Goal: Information Seeking & Learning: Compare options

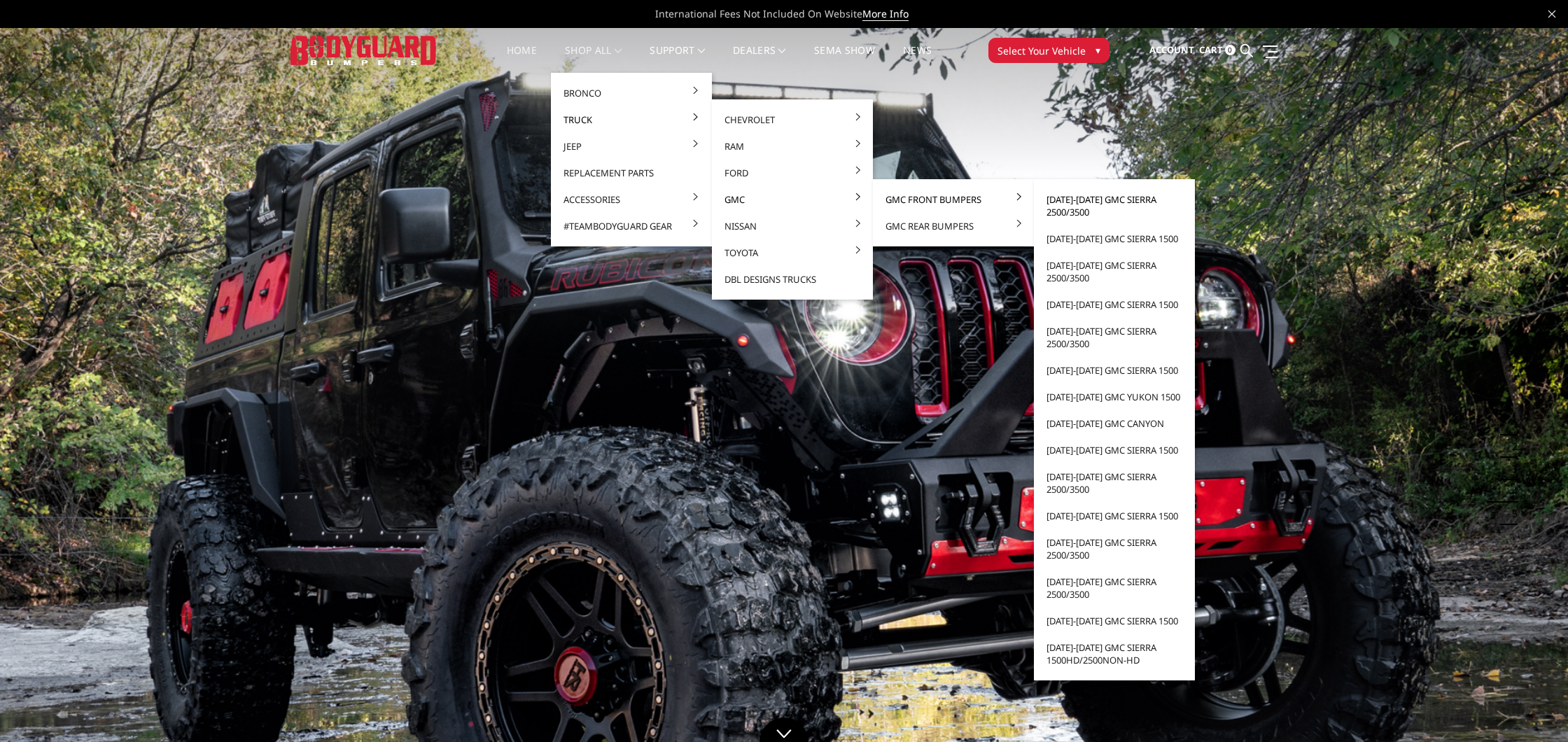
click at [1060, 205] on link "[DATE]-[DATE] GMC Sierra 2500/3500" at bounding box center [1114, 205] width 150 height 39
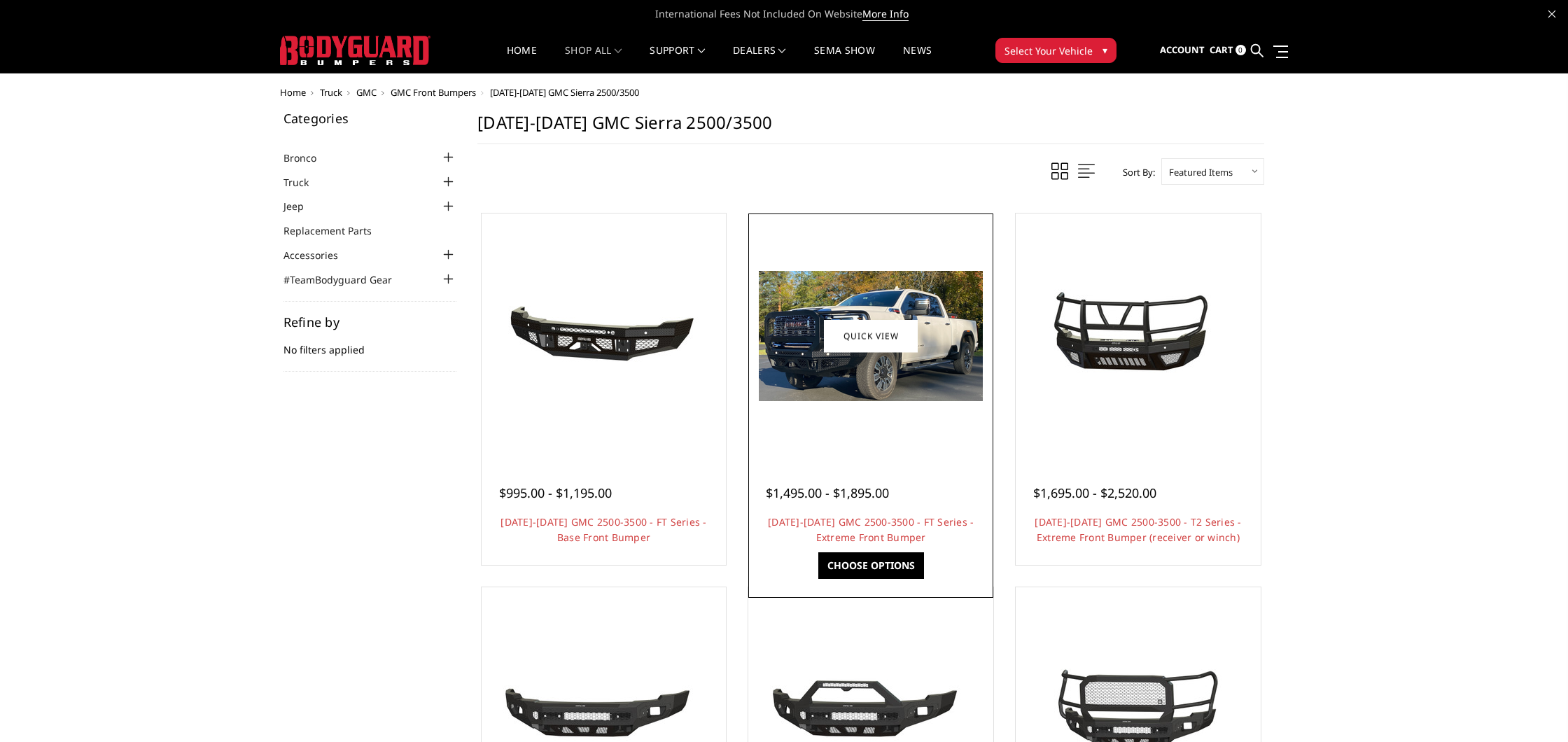
click at [902, 296] on img at bounding box center [871, 336] width 224 height 130
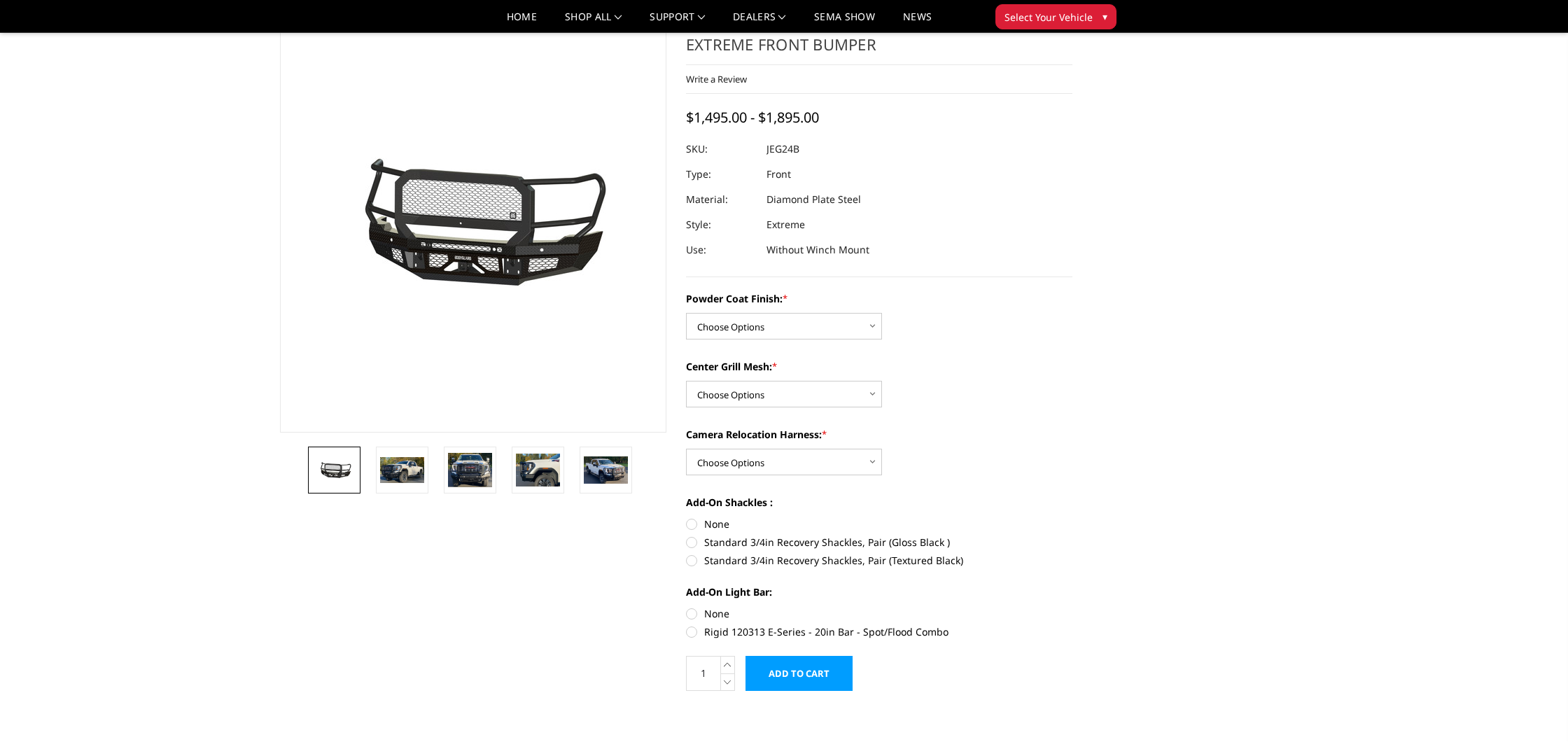
scroll to position [54, 0]
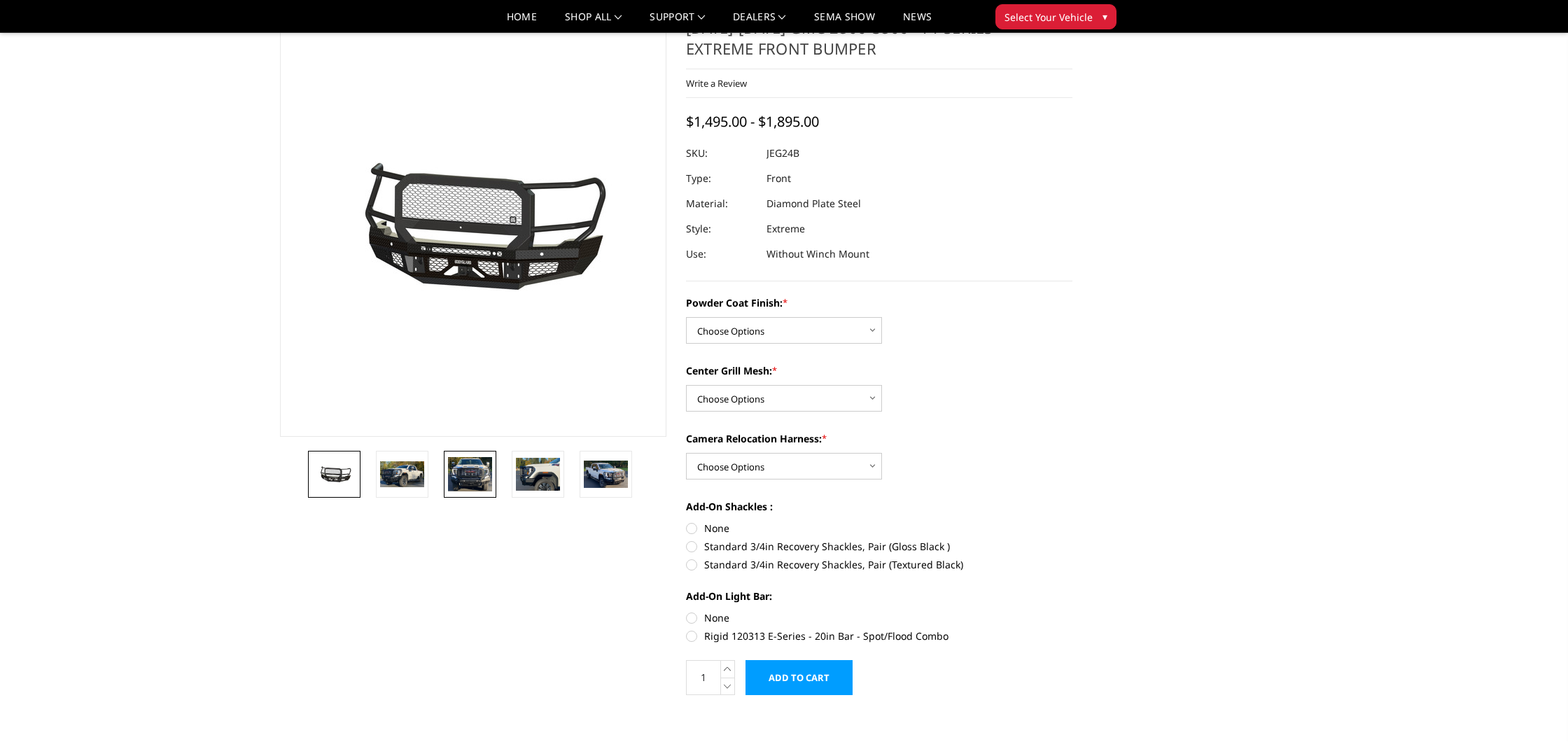
click at [459, 486] on img at bounding box center [470, 475] width 44 height 35
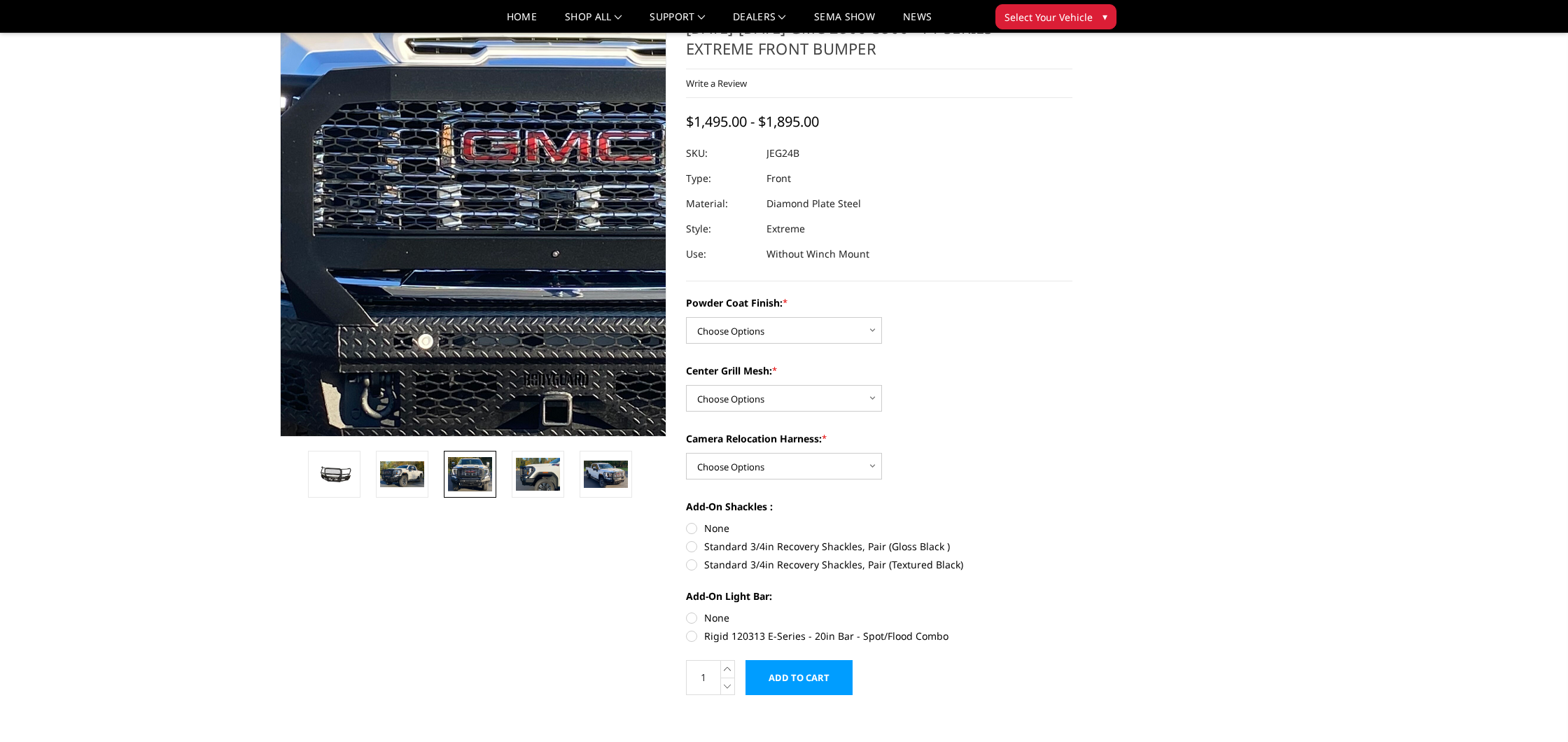
click at [419, 262] on img at bounding box center [545, 204] width 897 height 707
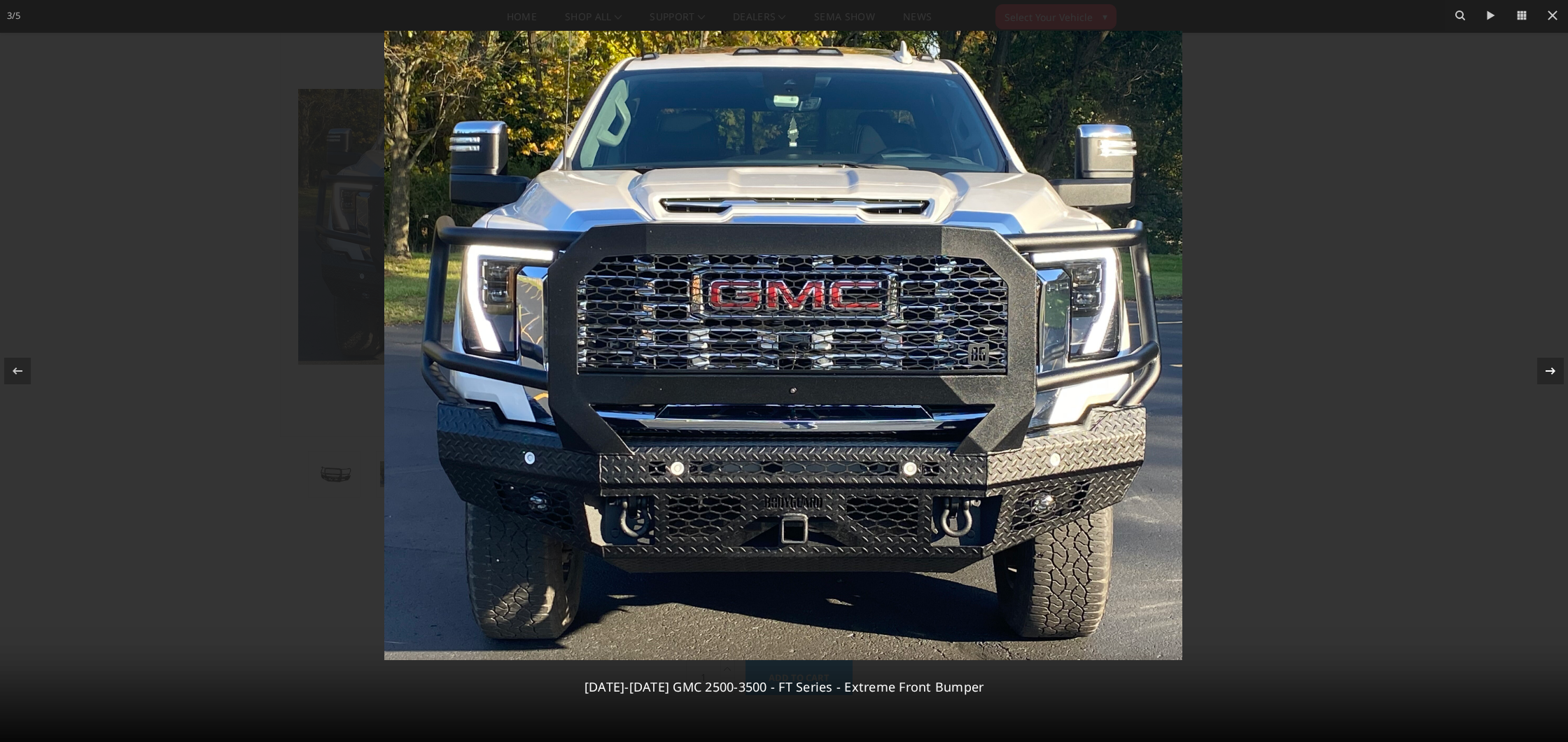
click at [1550, 373] on icon at bounding box center [1550, 370] width 17 height 17
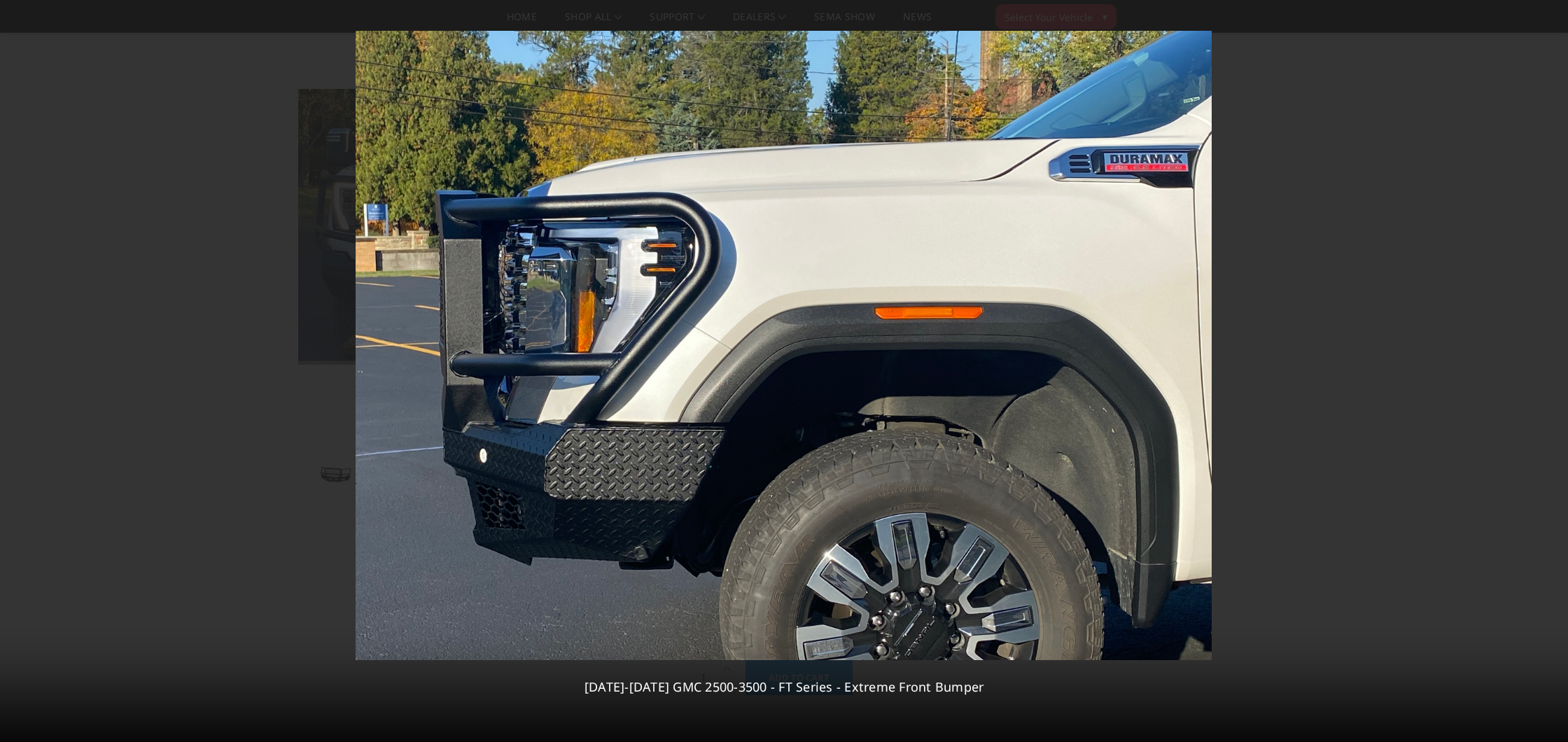
click at [1550, 373] on div "4 / 5 2024-2026 GMC 2500-3500 - FT Series - Extreme Front Bumper" at bounding box center [784, 371] width 1568 height 742
click at [1550, 373] on icon at bounding box center [1550, 370] width 17 height 17
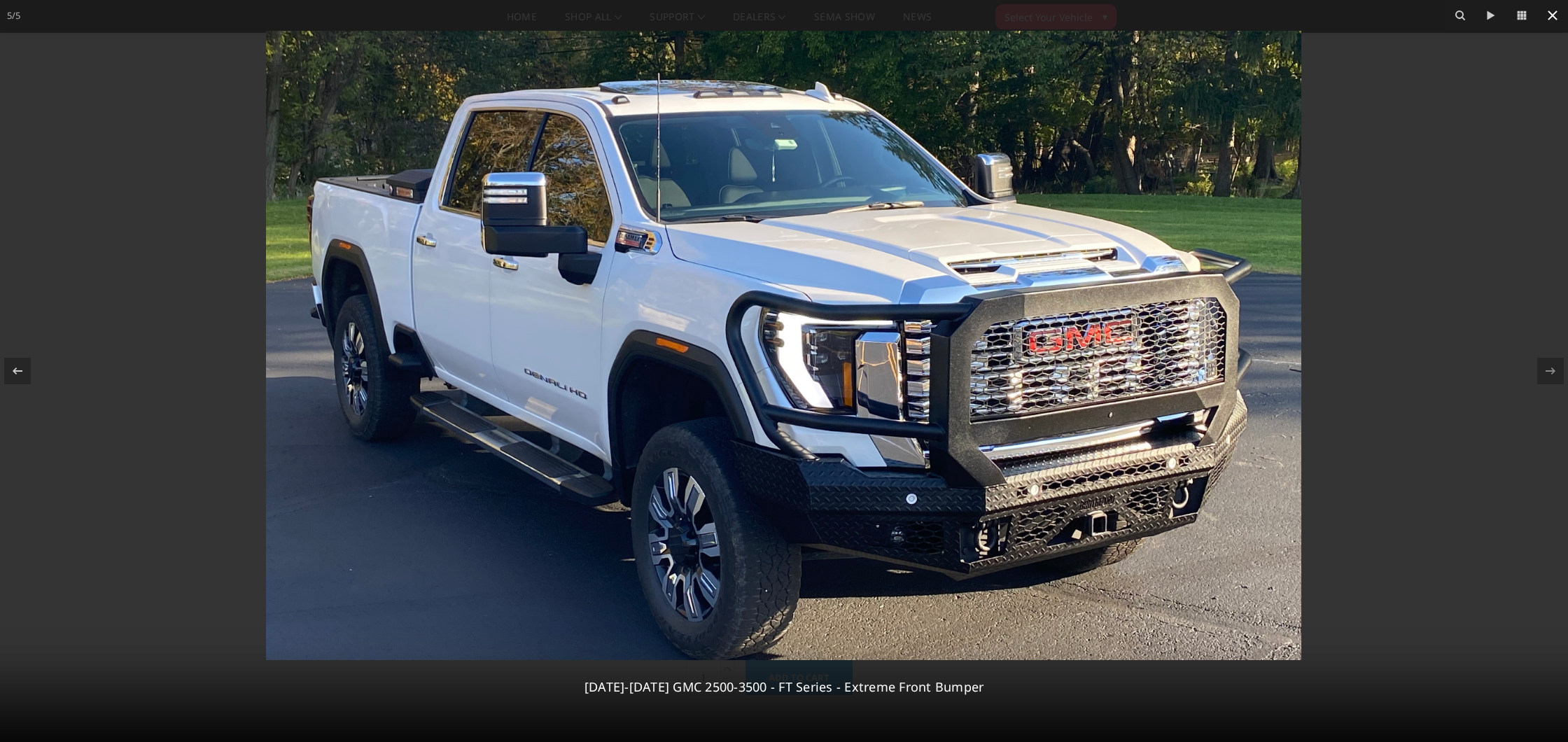
click at [1559, 19] on icon at bounding box center [1553, 15] width 17 height 17
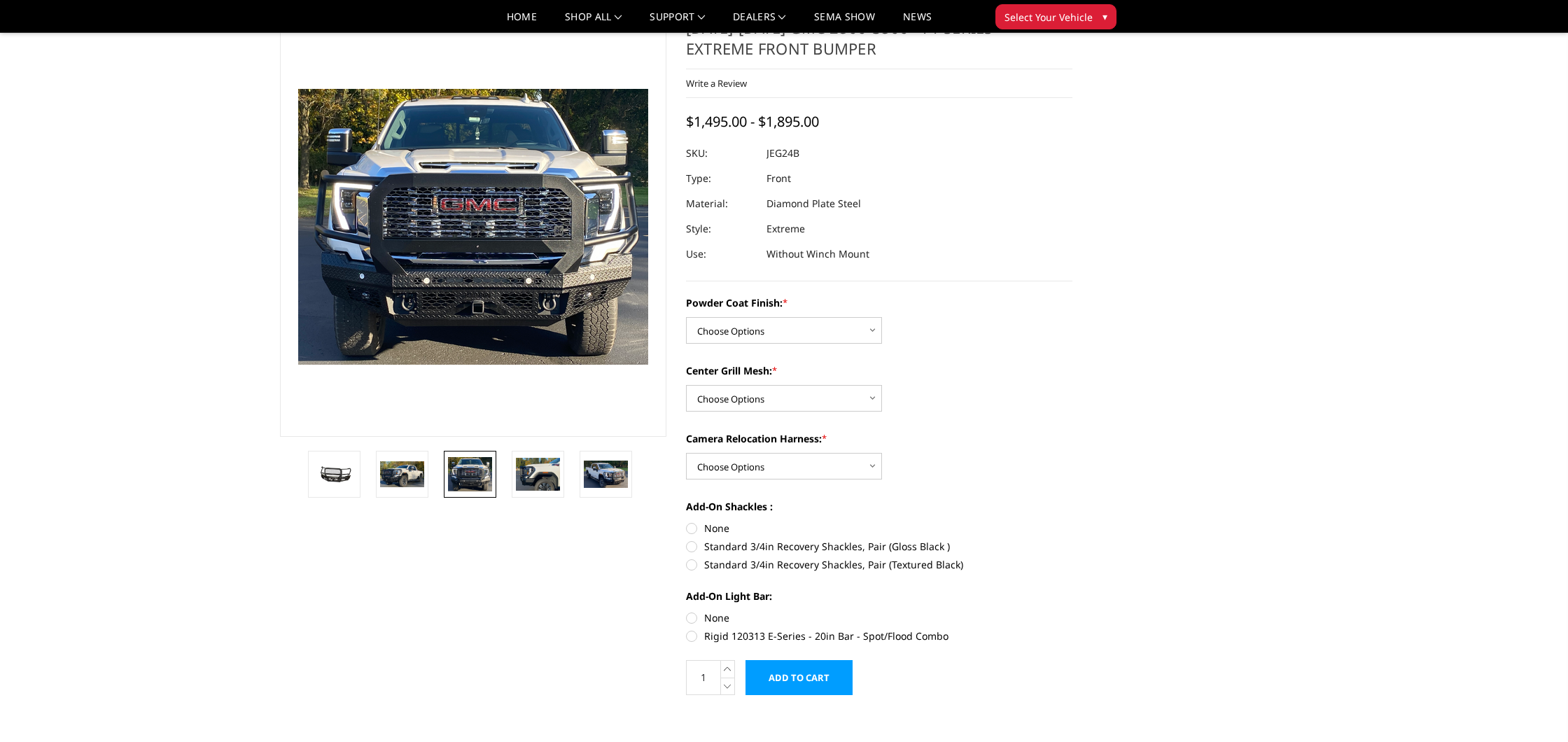
scroll to position [0, 0]
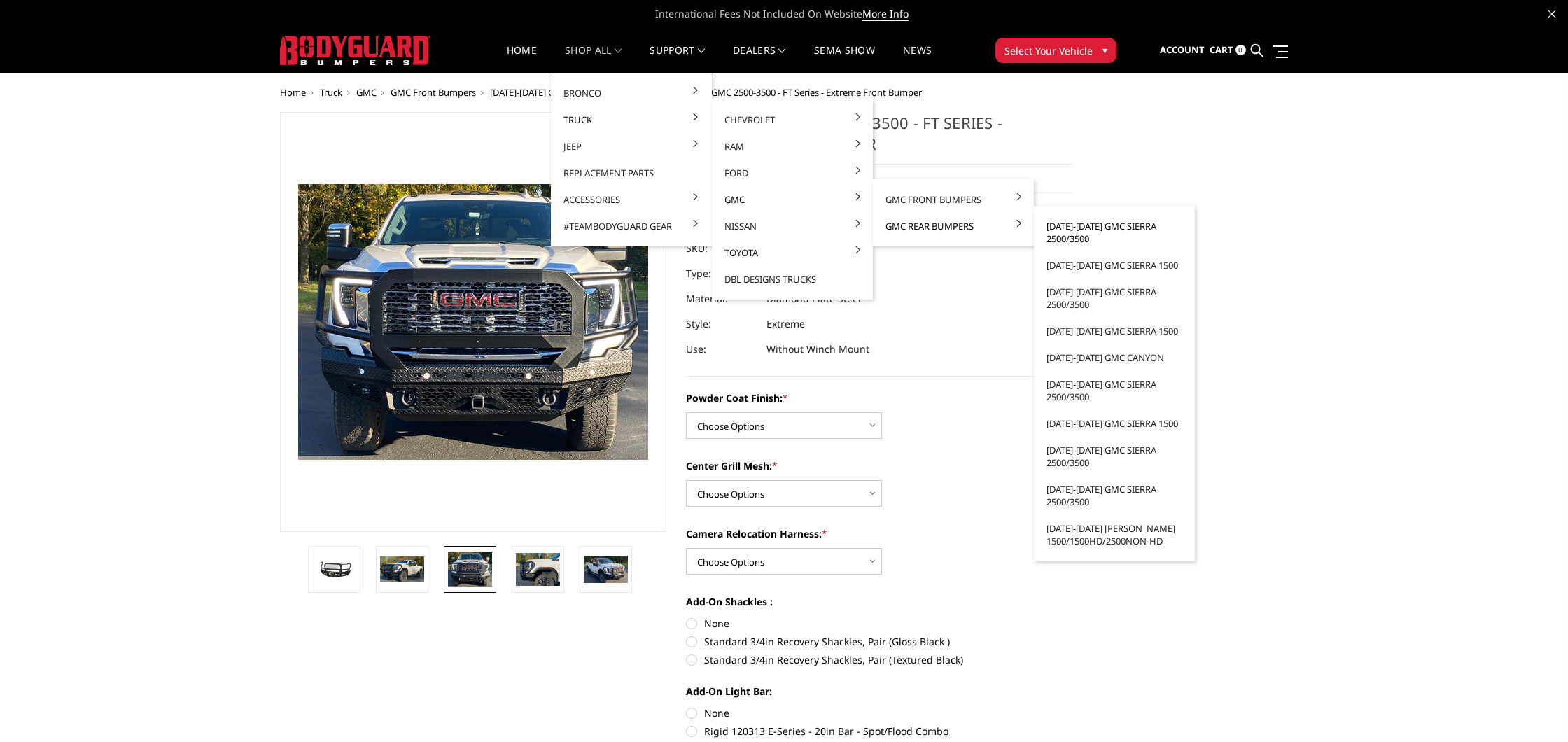
click at [1081, 234] on link "[DATE]-[DATE] GMC Sierra 2500/3500" at bounding box center [1114, 232] width 150 height 39
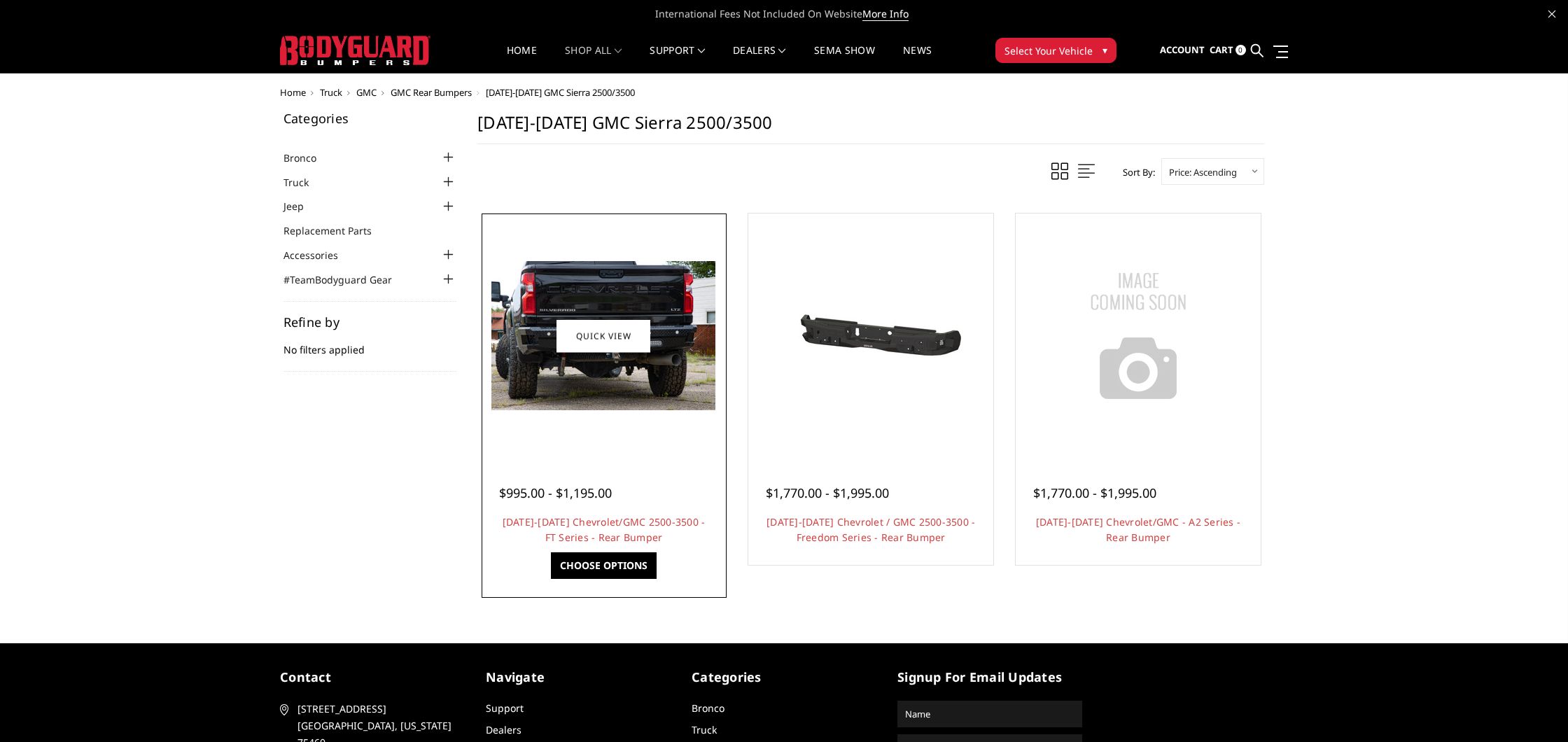
click at [542, 392] on img at bounding box center [603, 336] width 224 height 149
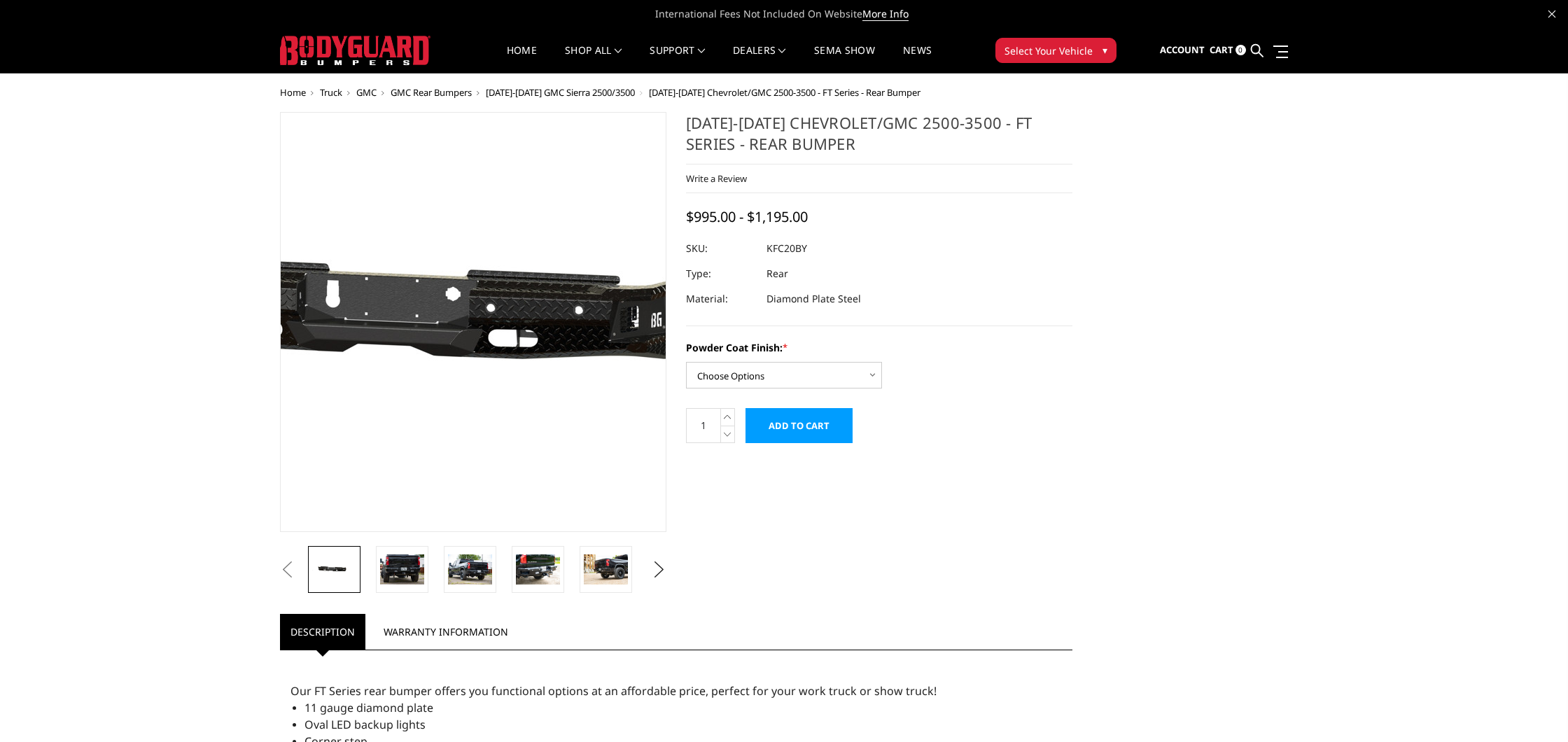
click at [487, 377] on img at bounding box center [455, 321] width 897 height 426
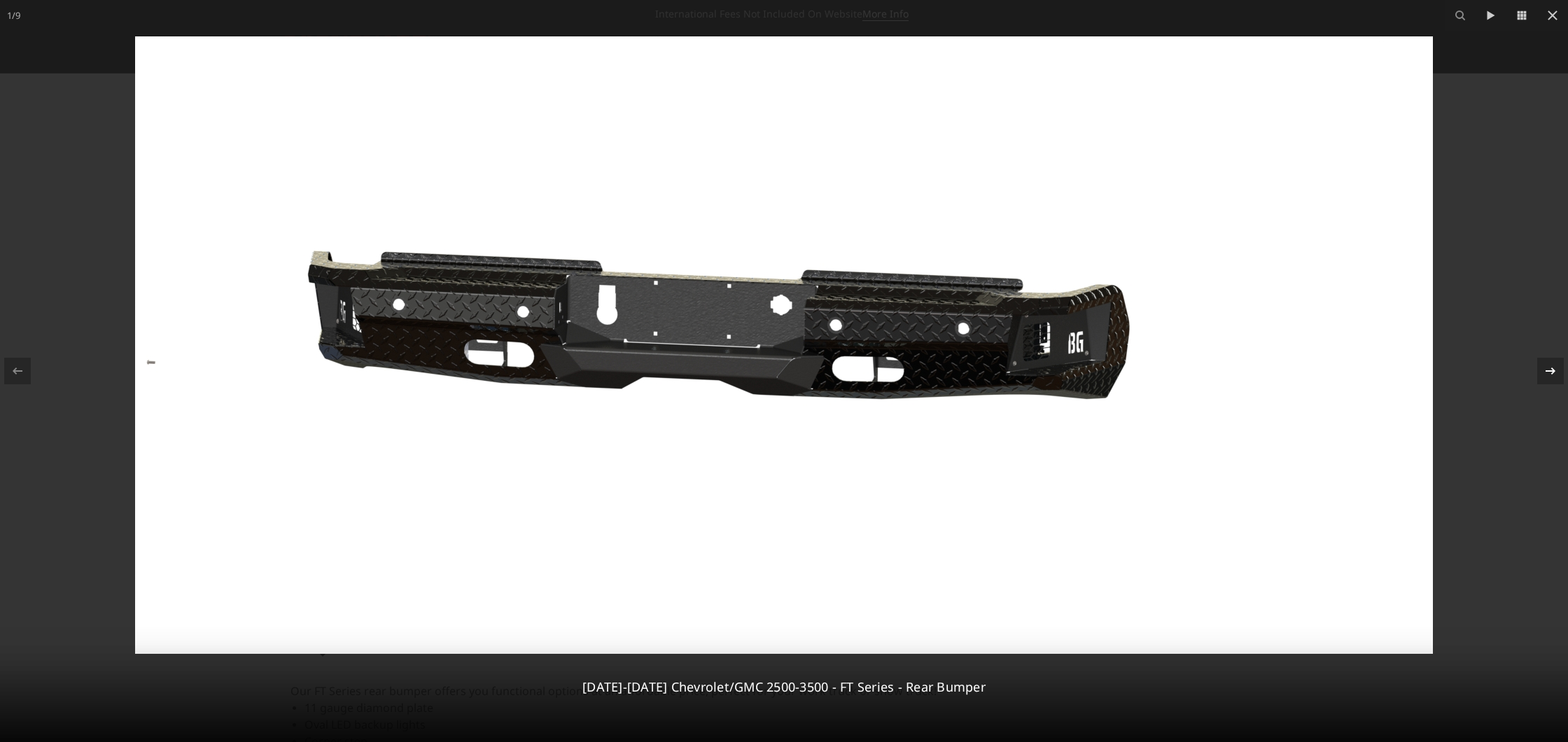
click at [1543, 367] on icon at bounding box center [1550, 370] width 17 height 17
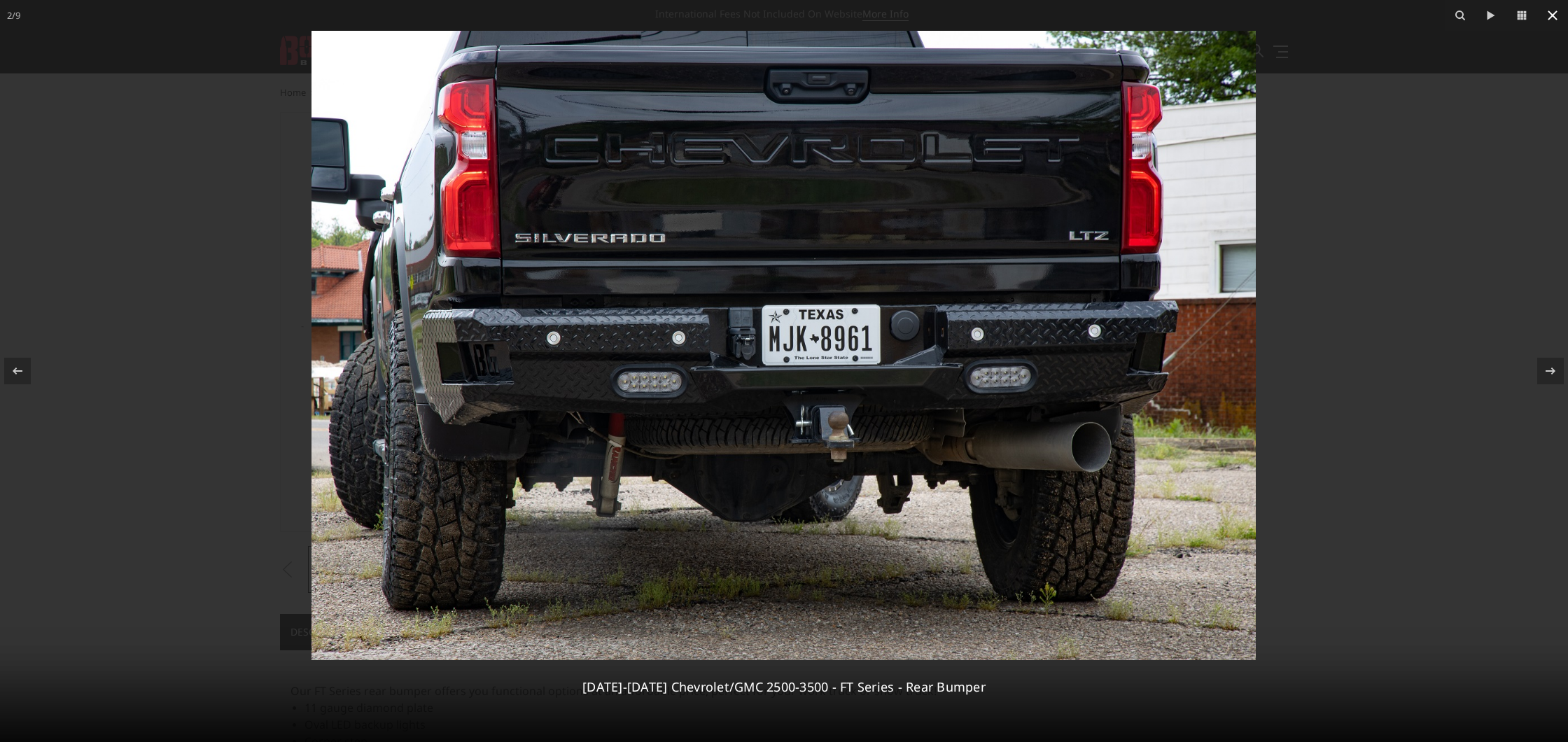
click at [1550, 19] on icon at bounding box center [1553, 15] width 17 height 17
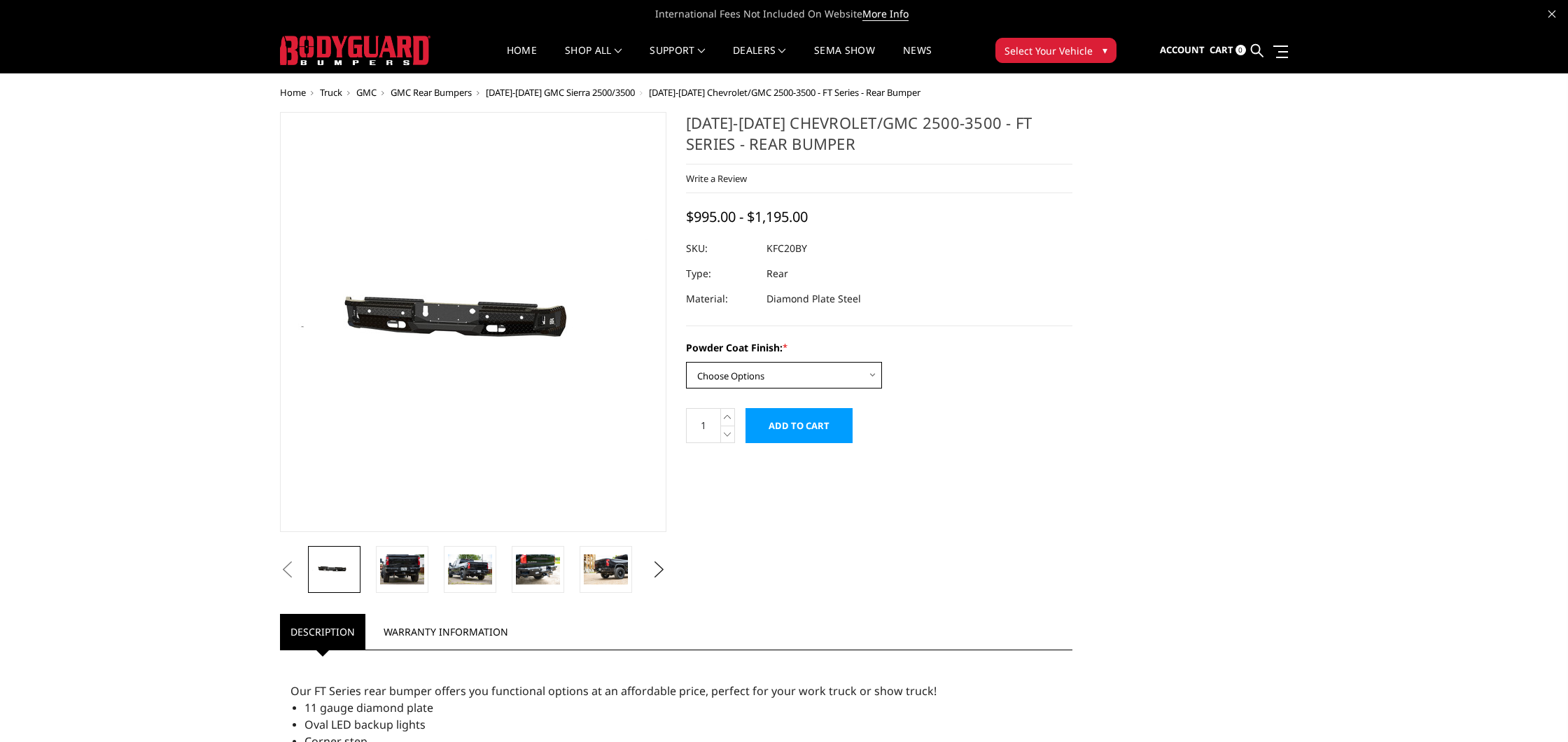
click at [772, 381] on select "Choose Options Bare Metal Gloss Black Powder Coat Textured Black Powder Coat" at bounding box center [784, 375] width 196 height 27
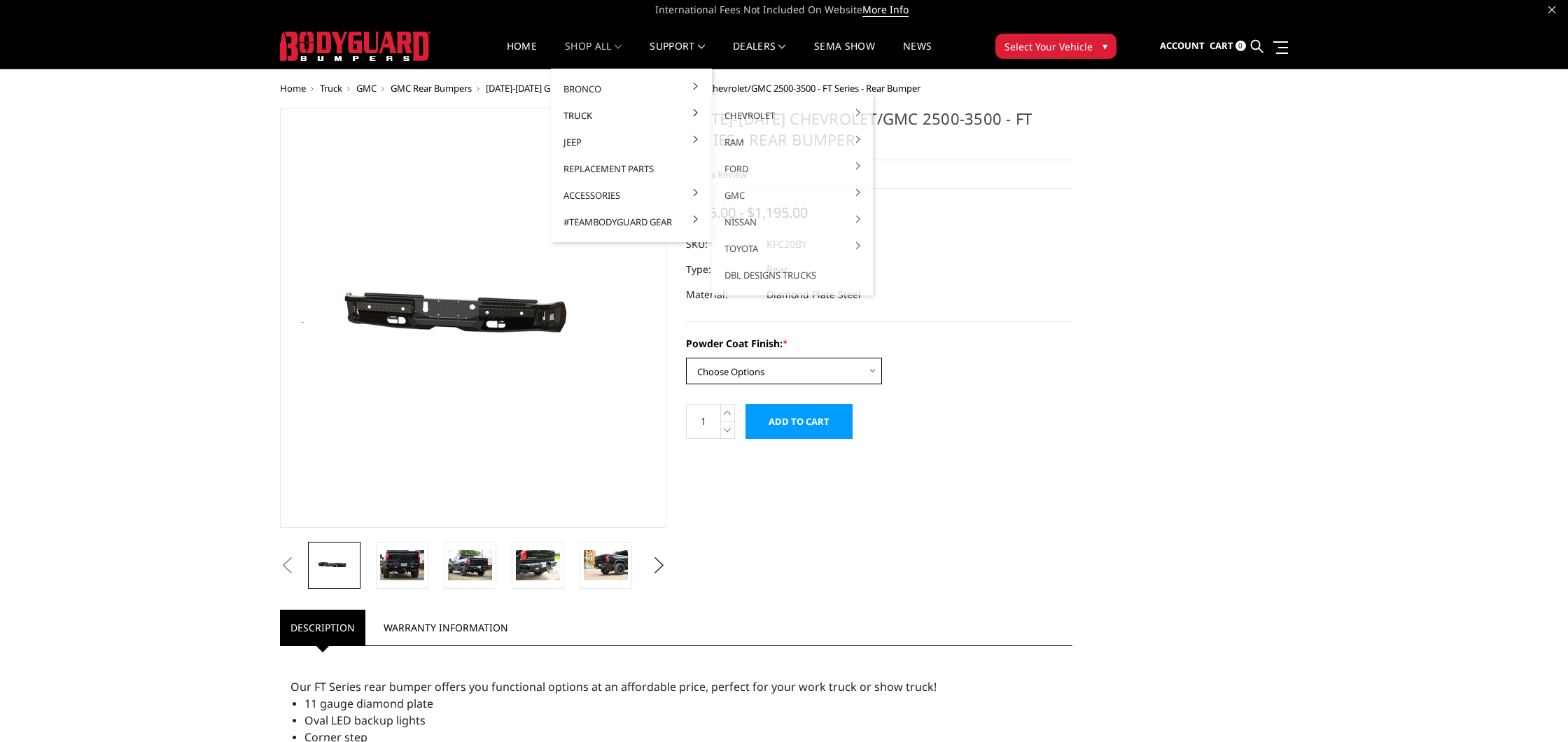
scroll to position [5, 0]
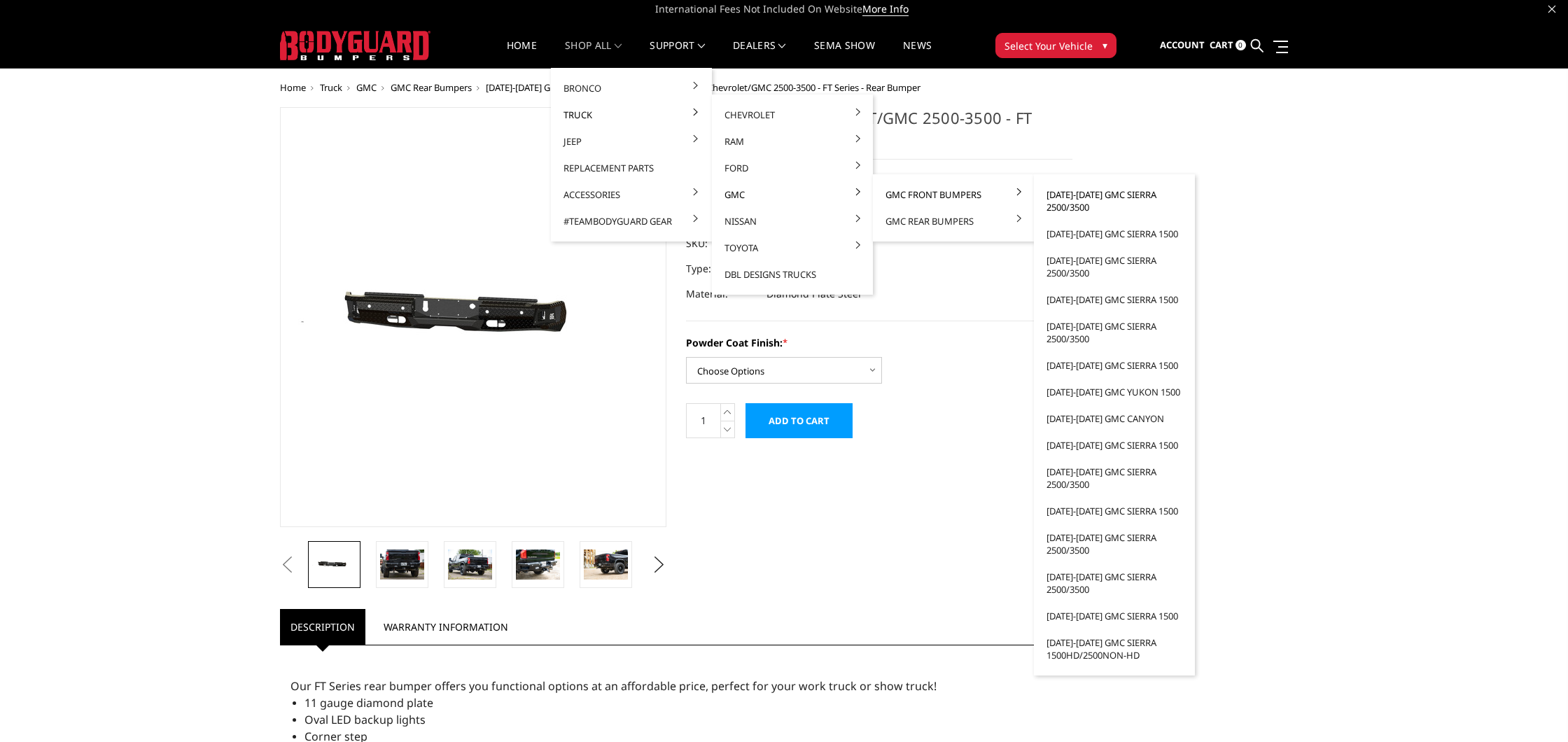
click at [1062, 202] on link "[DATE]-[DATE] GMC Sierra 2500/3500" at bounding box center [1114, 201] width 150 height 39
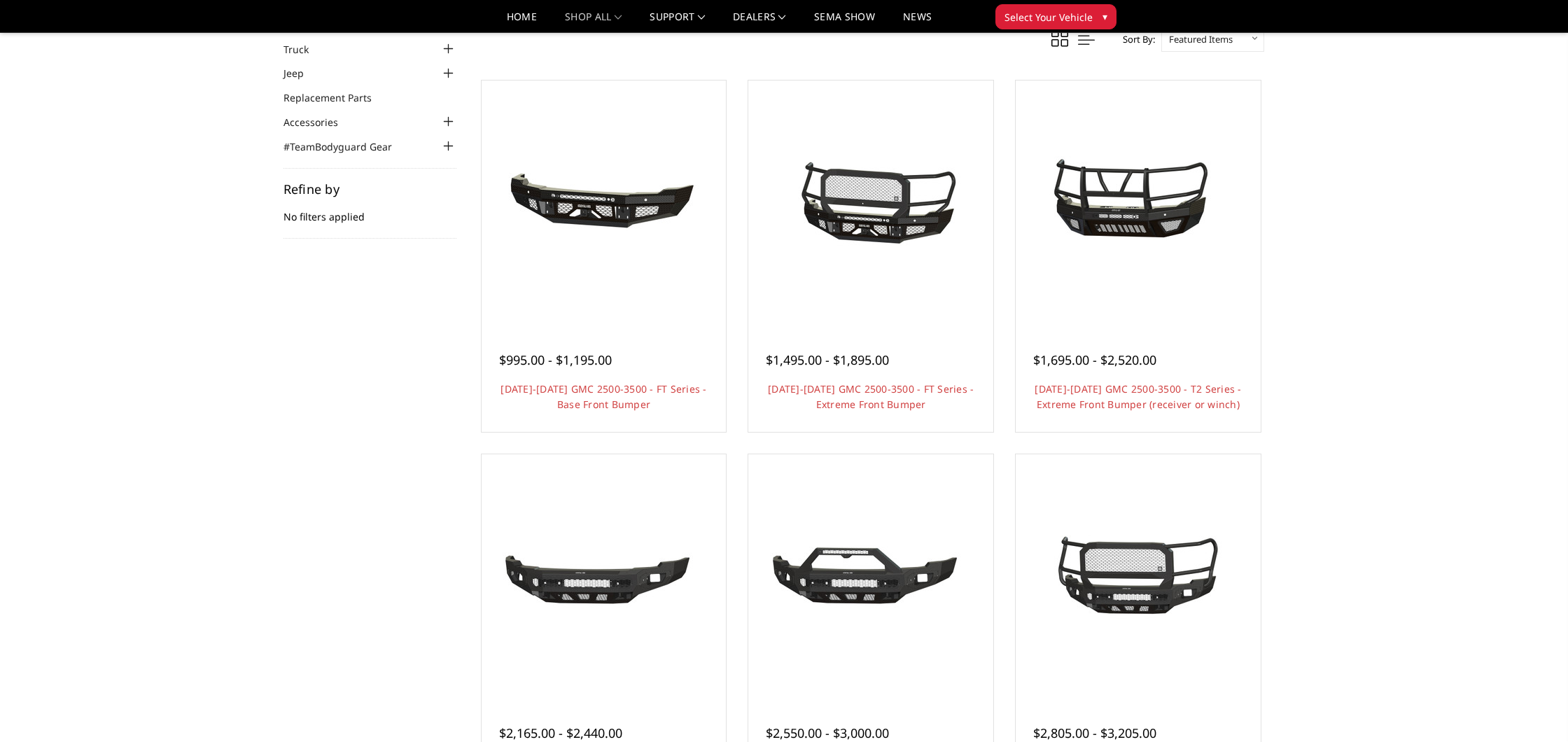
scroll to position [94, 0]
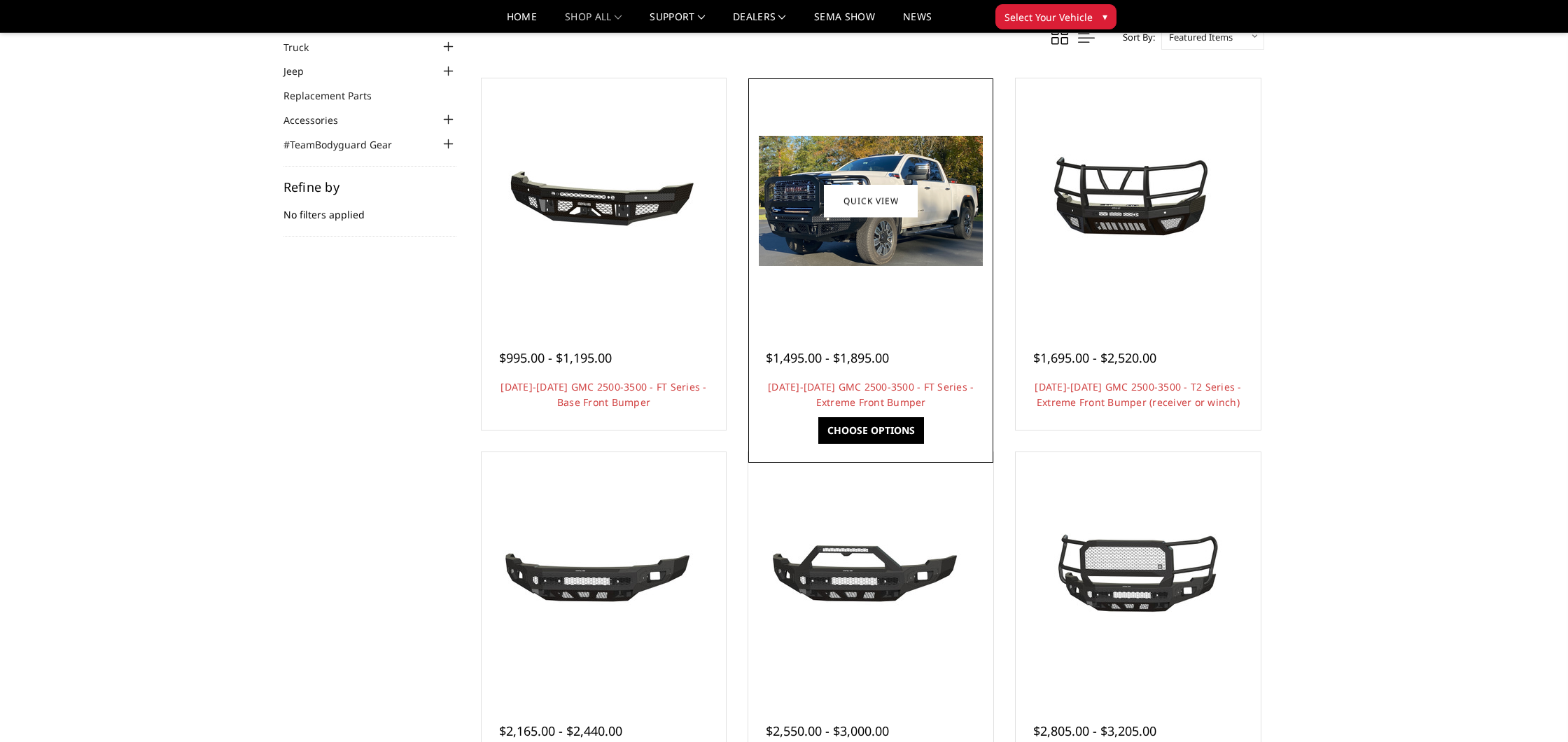
click at [847, 243] on img at bounding box center [871, 200] width 224 height 130
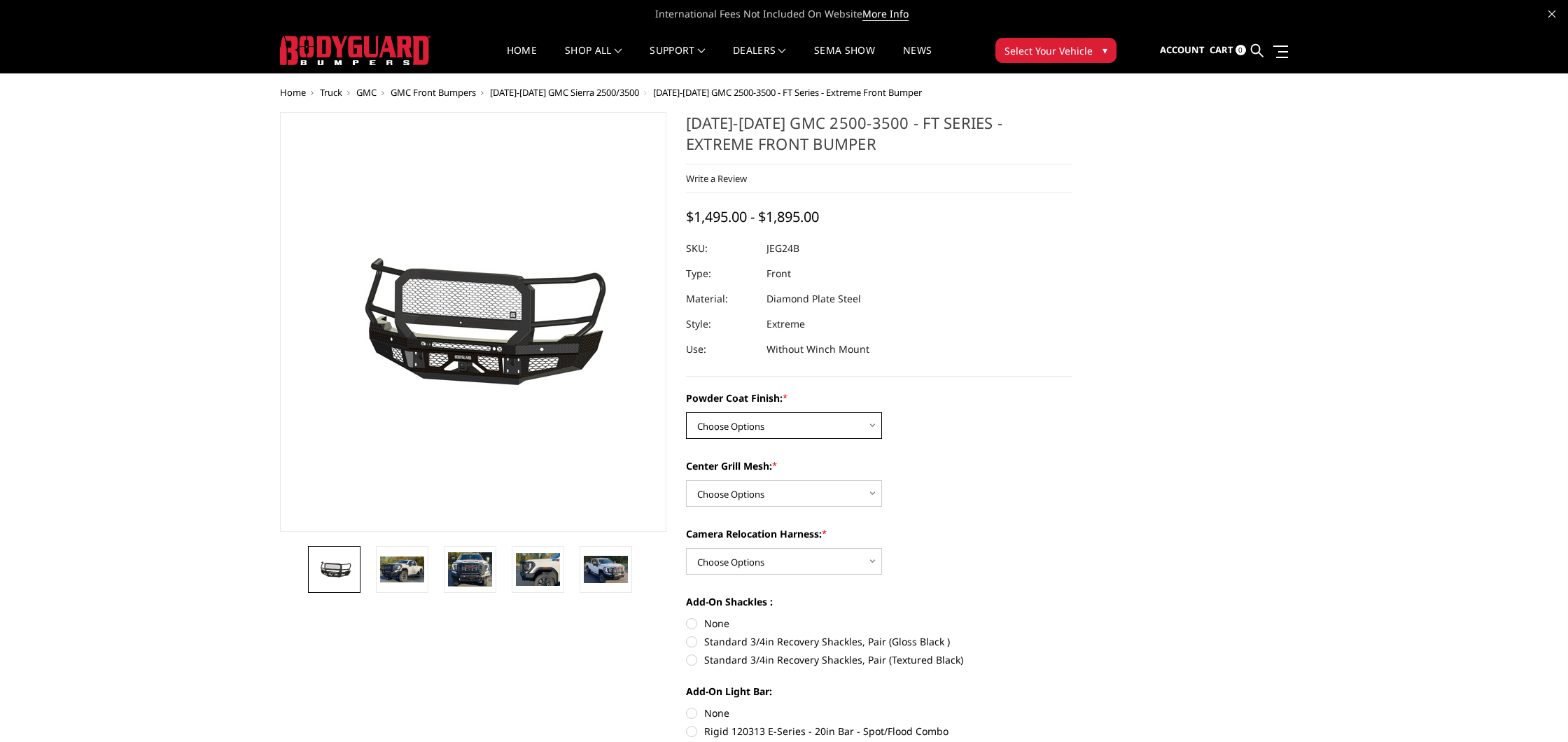
click at [762, 429] on select "Choose Options Bare Metal Gloss Black Powder Coat Textured Black Powder Coat" at bounding box center [784, 426] width 196 height 27
click at [415, 573] on img at bounding box center [402, 568] width 44 height 26
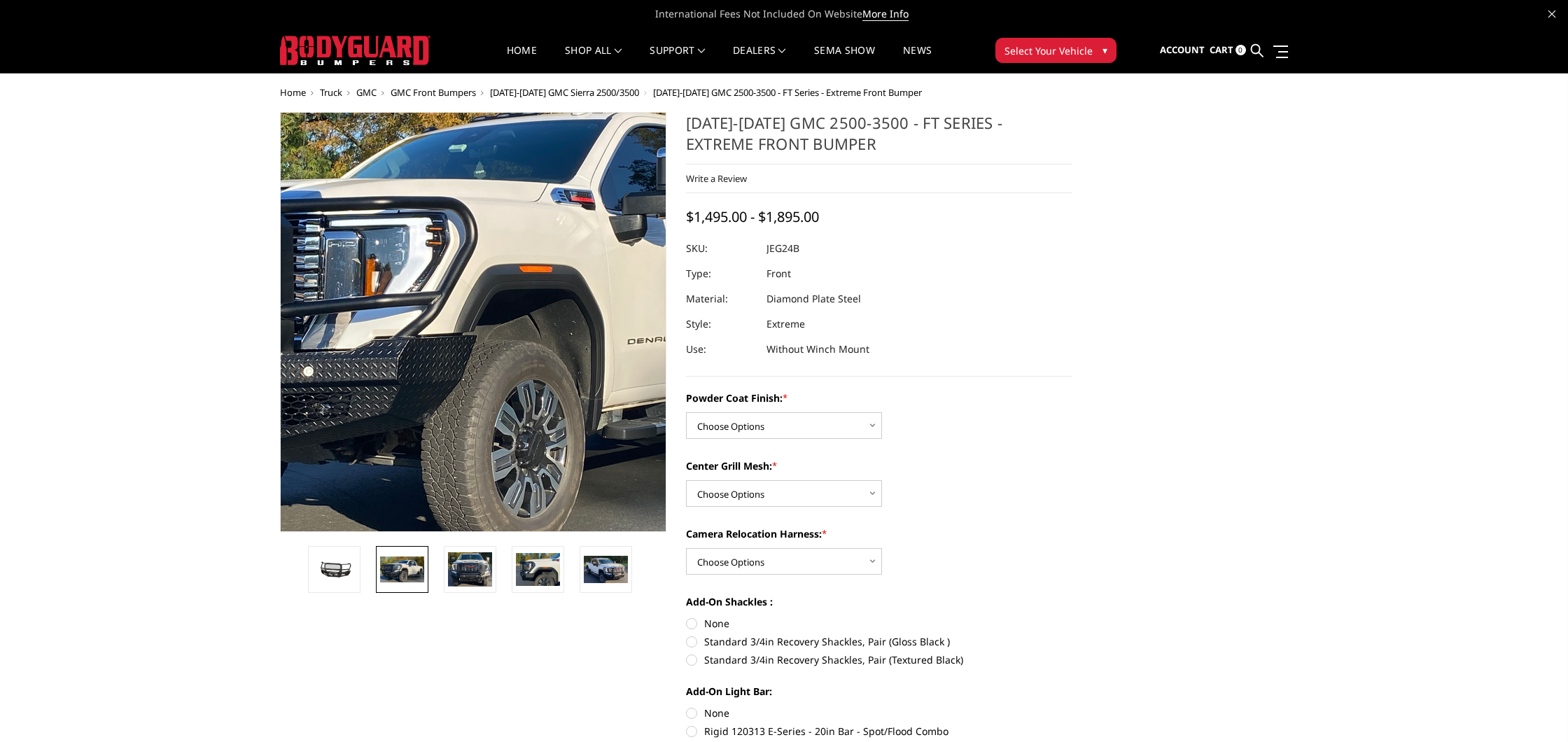
click at [470, 421] on img at bounding box center [480, 298] width 897 height 520
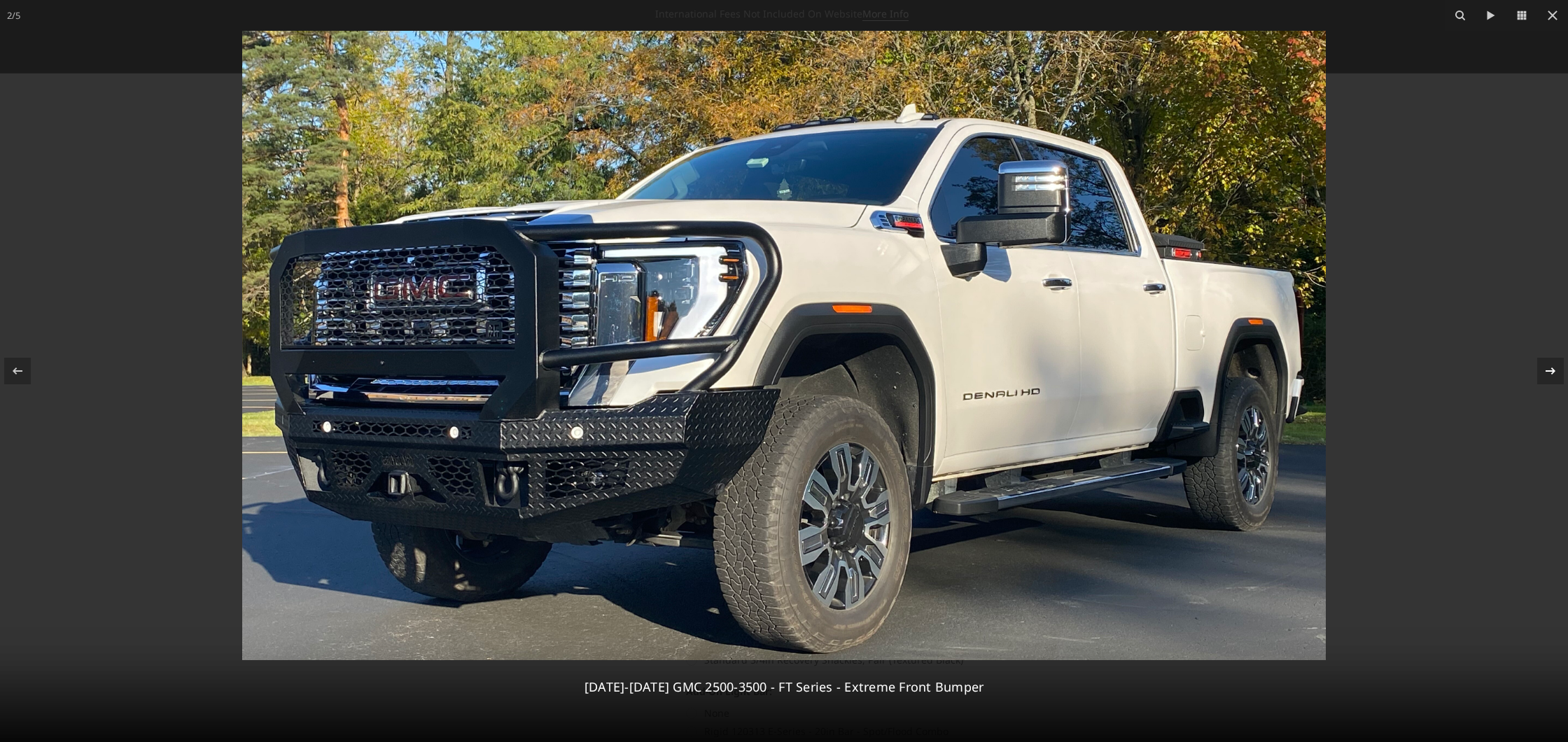
click at [1549, 371] on icon at bounding box center [1550, 371] width 10 height 7
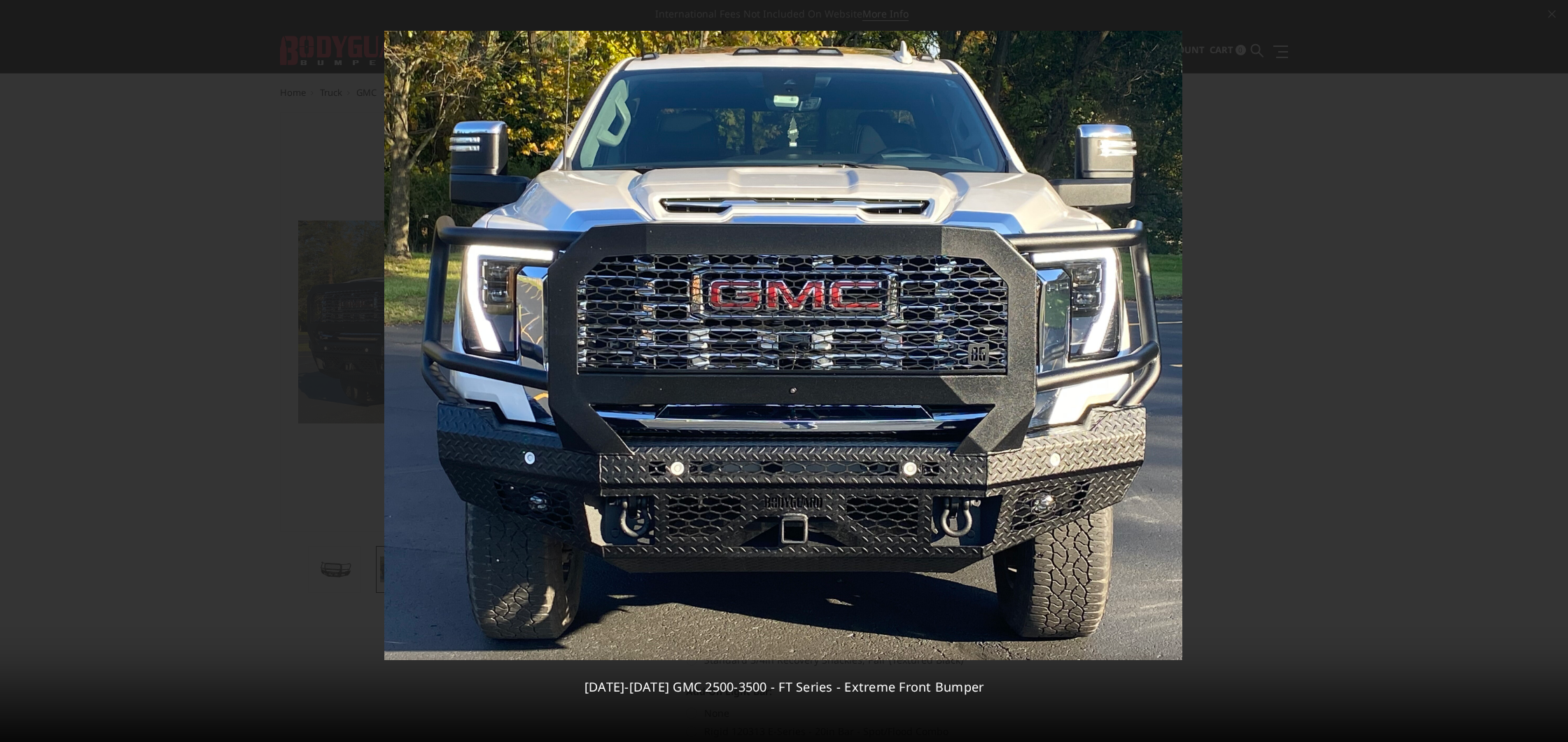
click at [1549, 371] on div "3 / 5 2024-2026 GMC 2500-3500 - FT Series - Extreme Front Bumper" at bounding box center [784, 371] width 1568 height 742
click at [1549, 371] on icon at bounding box center [1550, 371] width 10 height 7
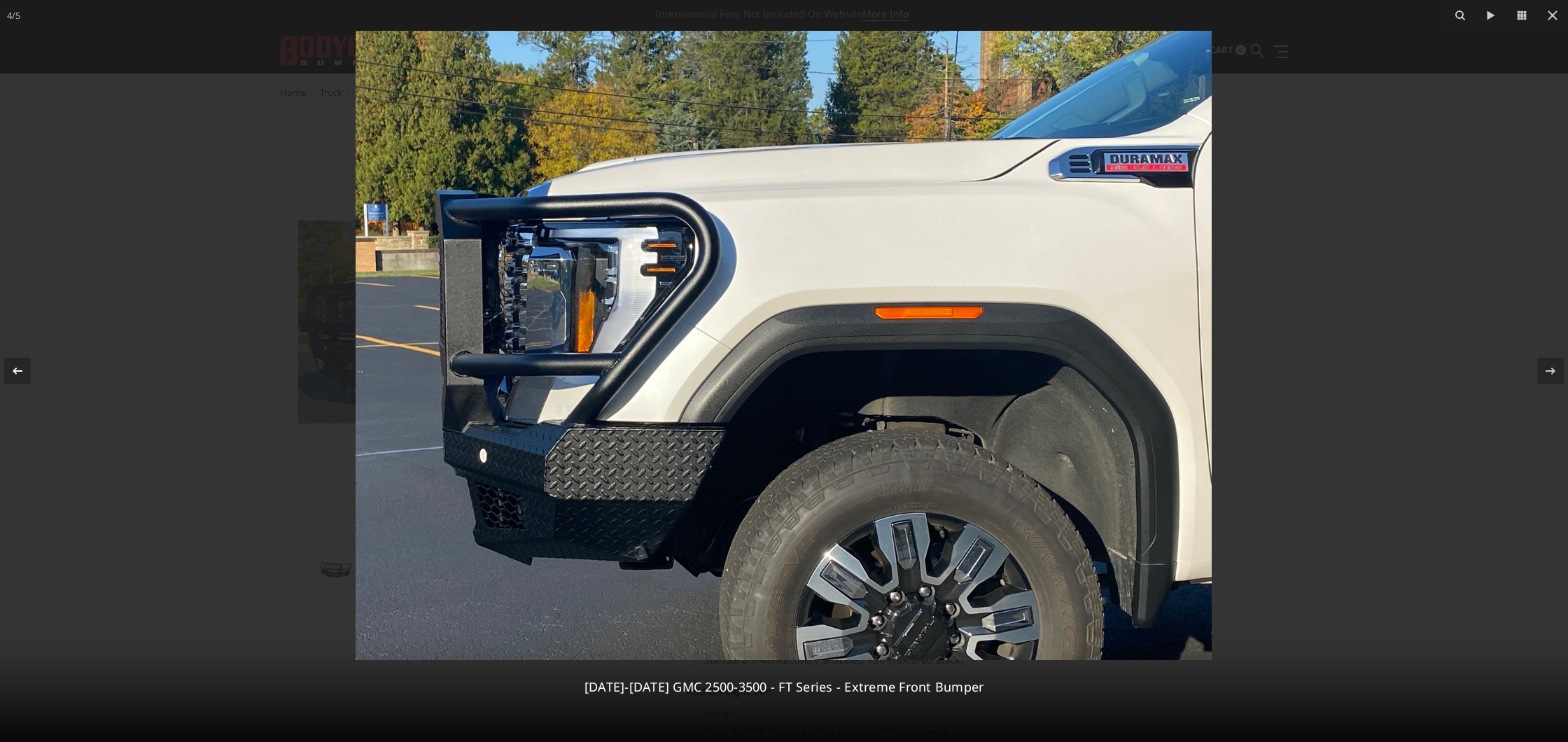
drag, startPoint x: 16, startPoint y: 369, endPoint x: 25, endPoint y: 368, distance: 9.1
click at [16, 369] on icon at bounding box center [17, 370] width 17 height 17
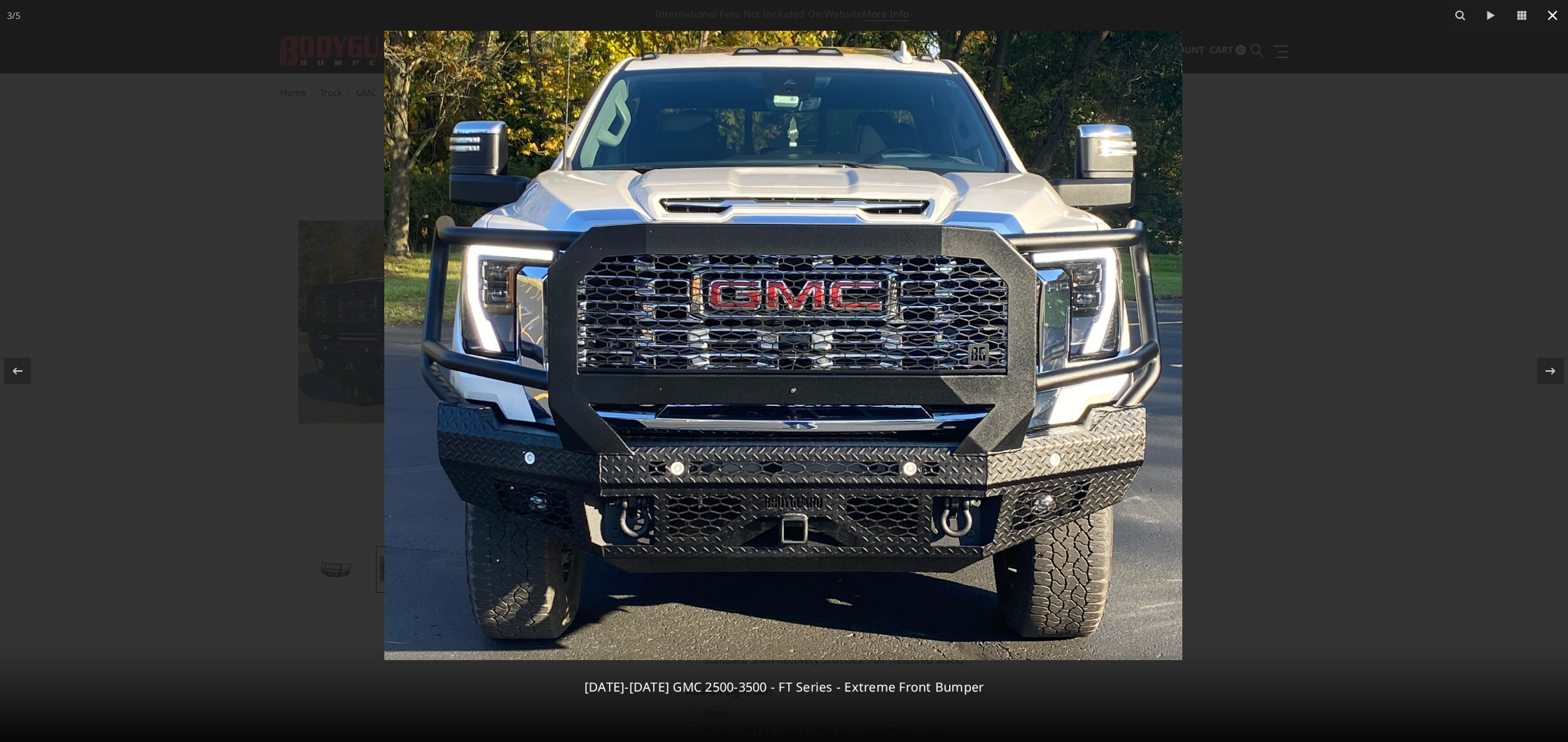
click at [1554, 19] on icon at bounding box center [1553, 15] width 17 height 17
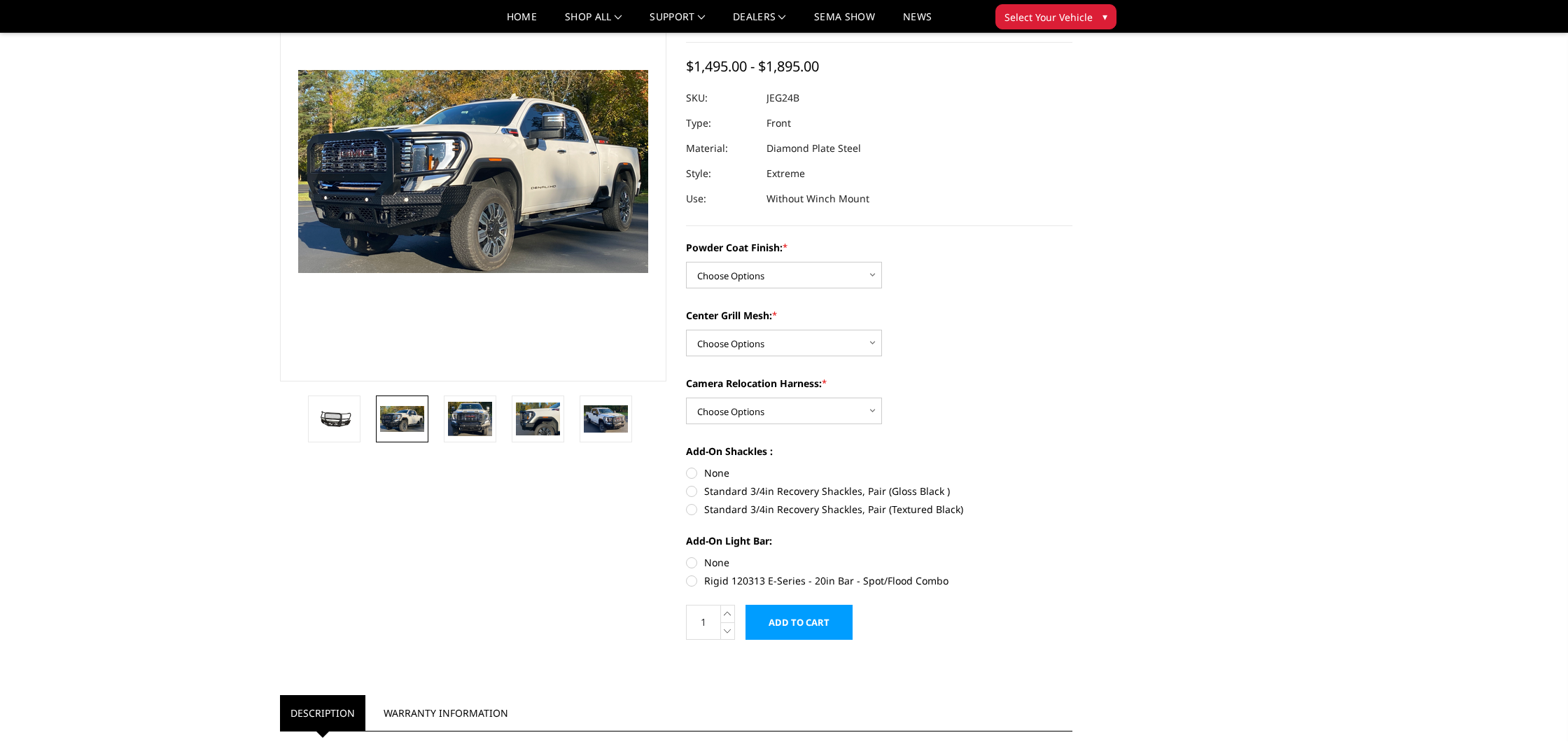
scroll to position [122, 0]
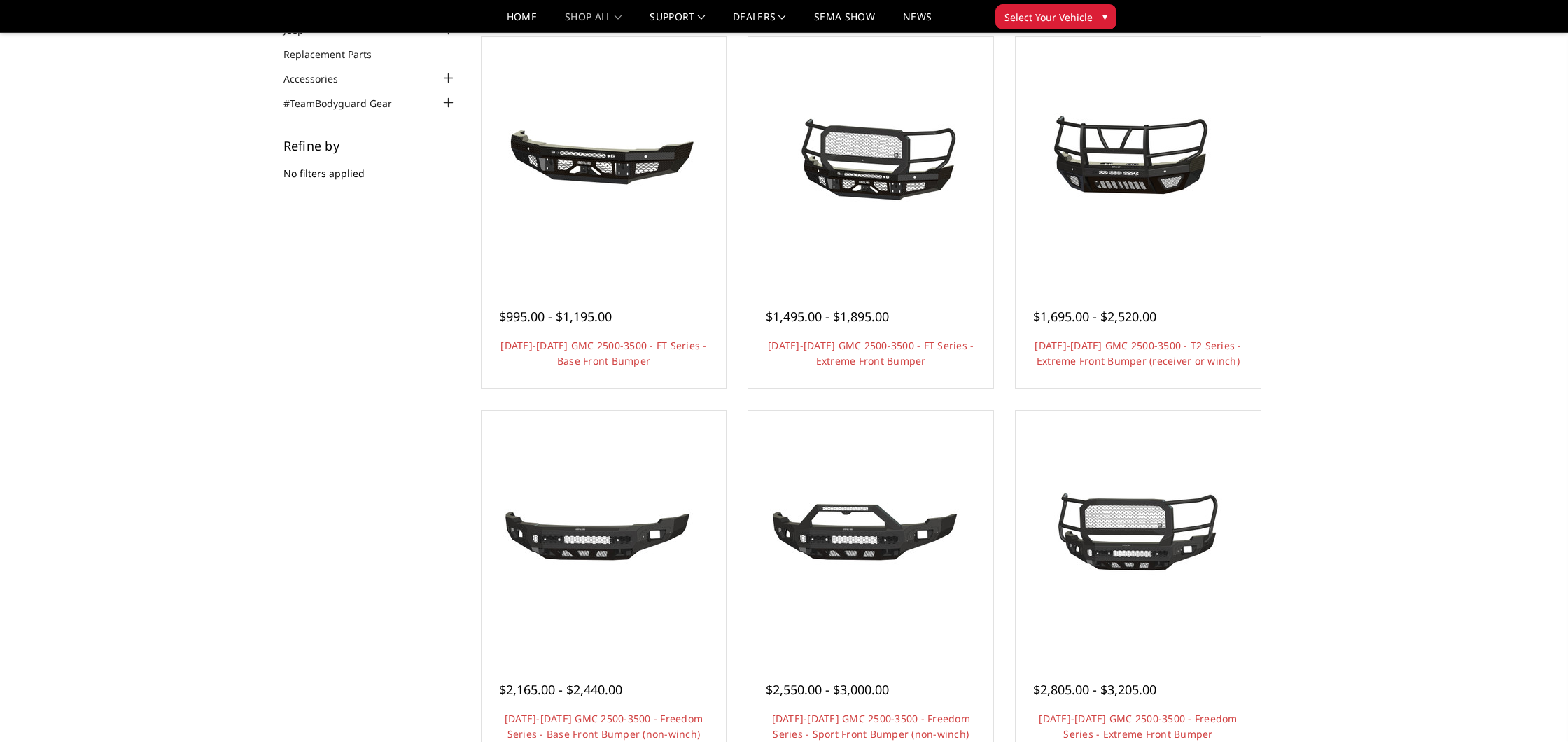
scroll to position [94, 0]
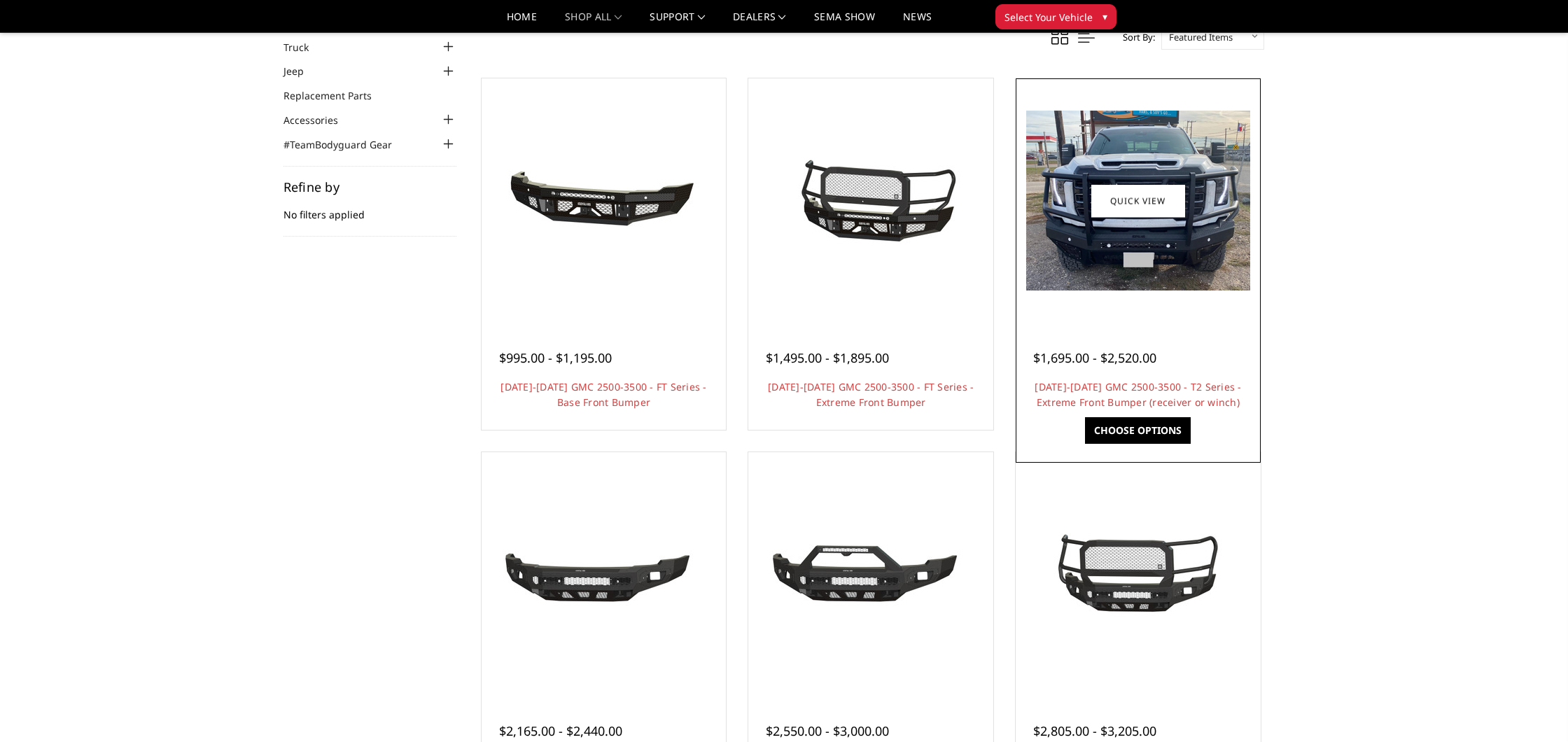
click at [1164, 257] on img at bounding box center [1138, 200] width 224 height 180
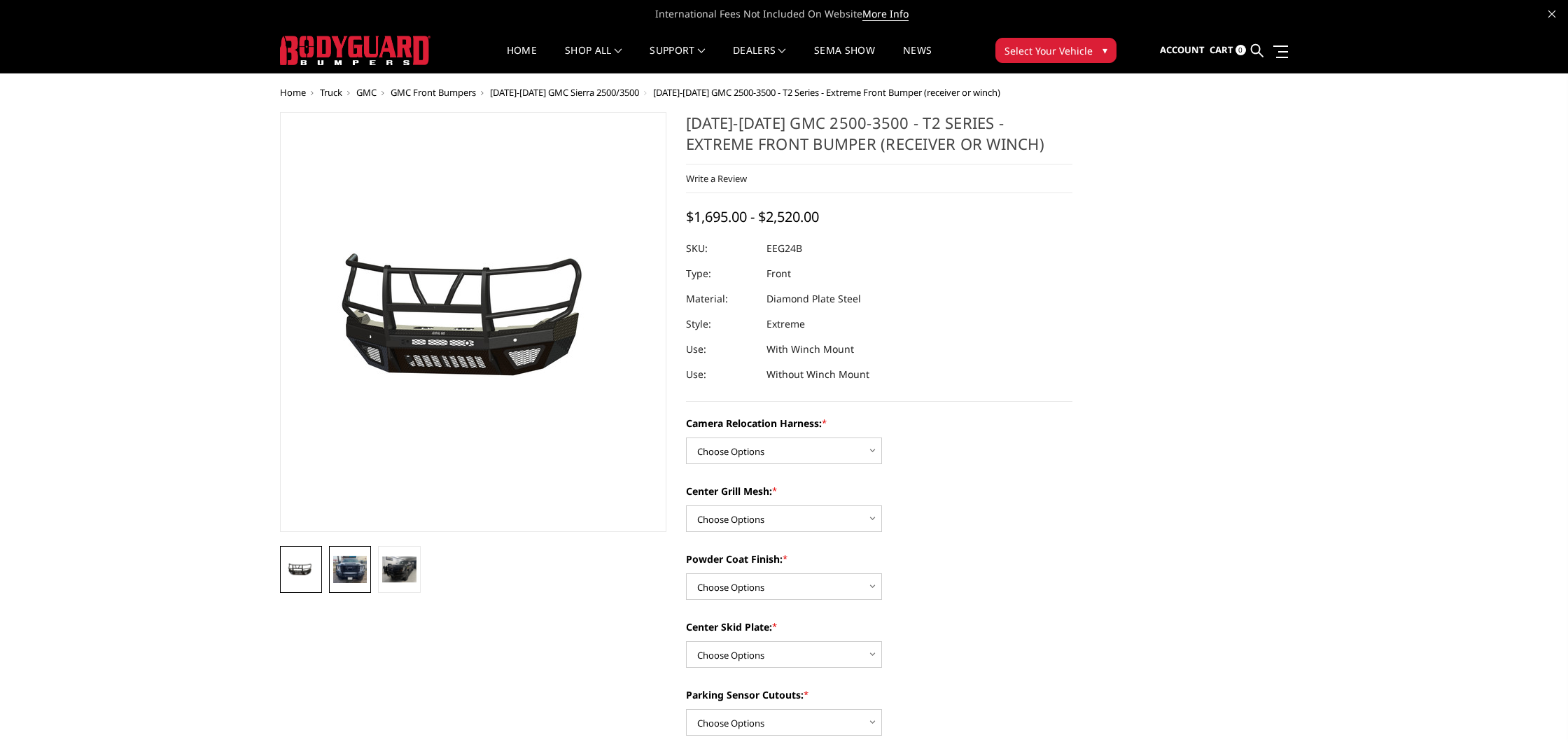
click at [352, 569] on img at bounding box center [350, 569] width 34 height 27
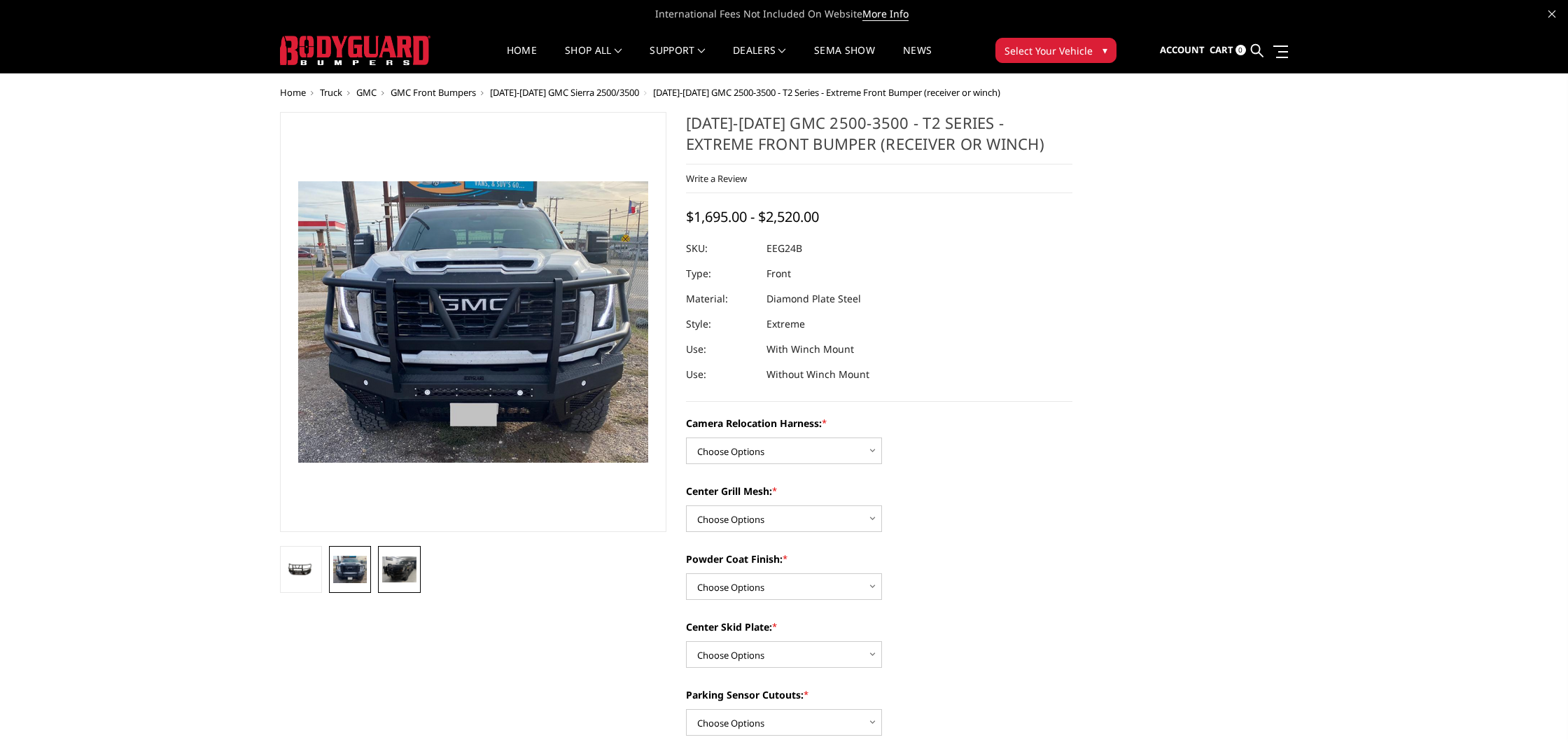
click at [387, 570] on img at bounding box center [400, 568] width 34 height 26
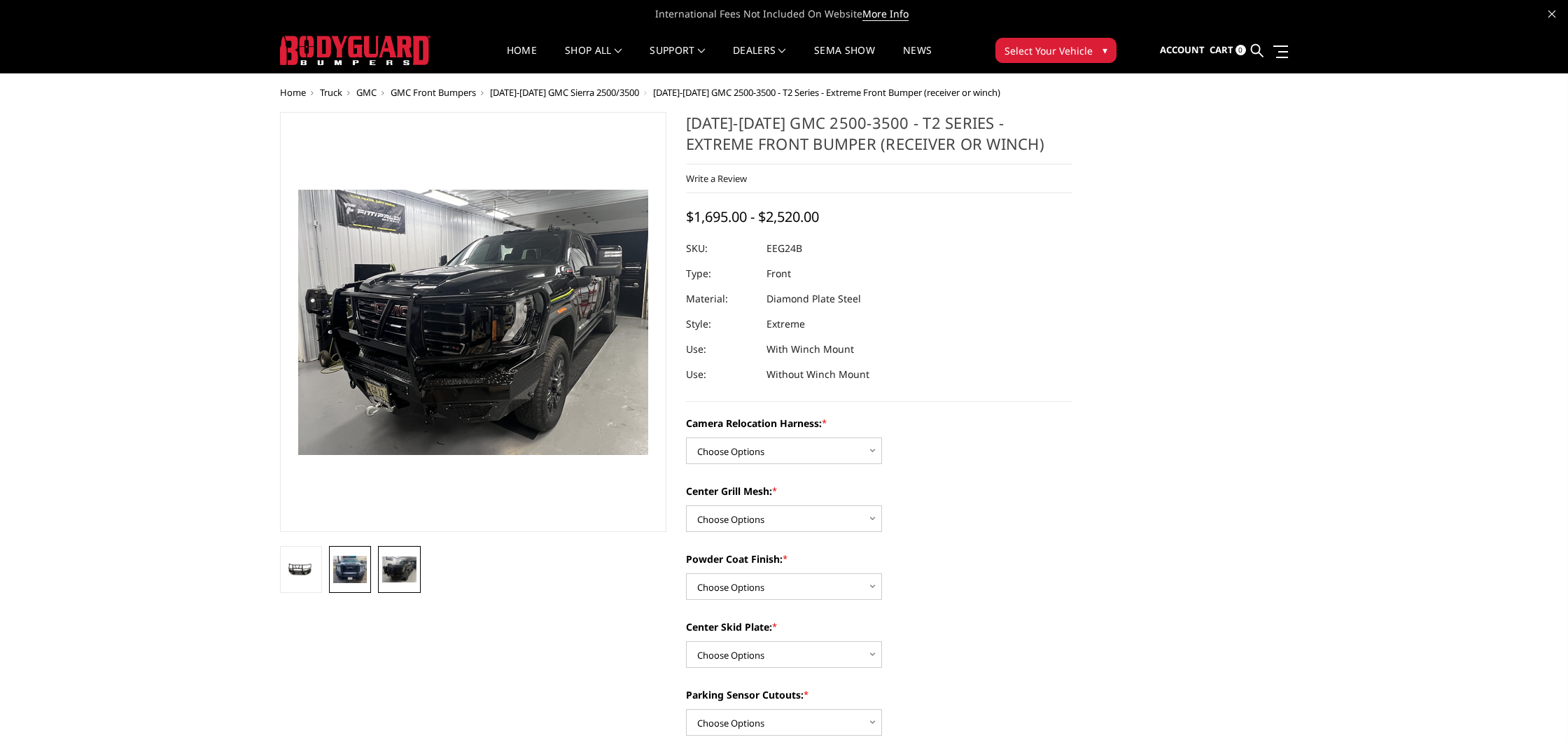
click at [363, 569] on img at bounding box center [350, 569] width 34 height 27
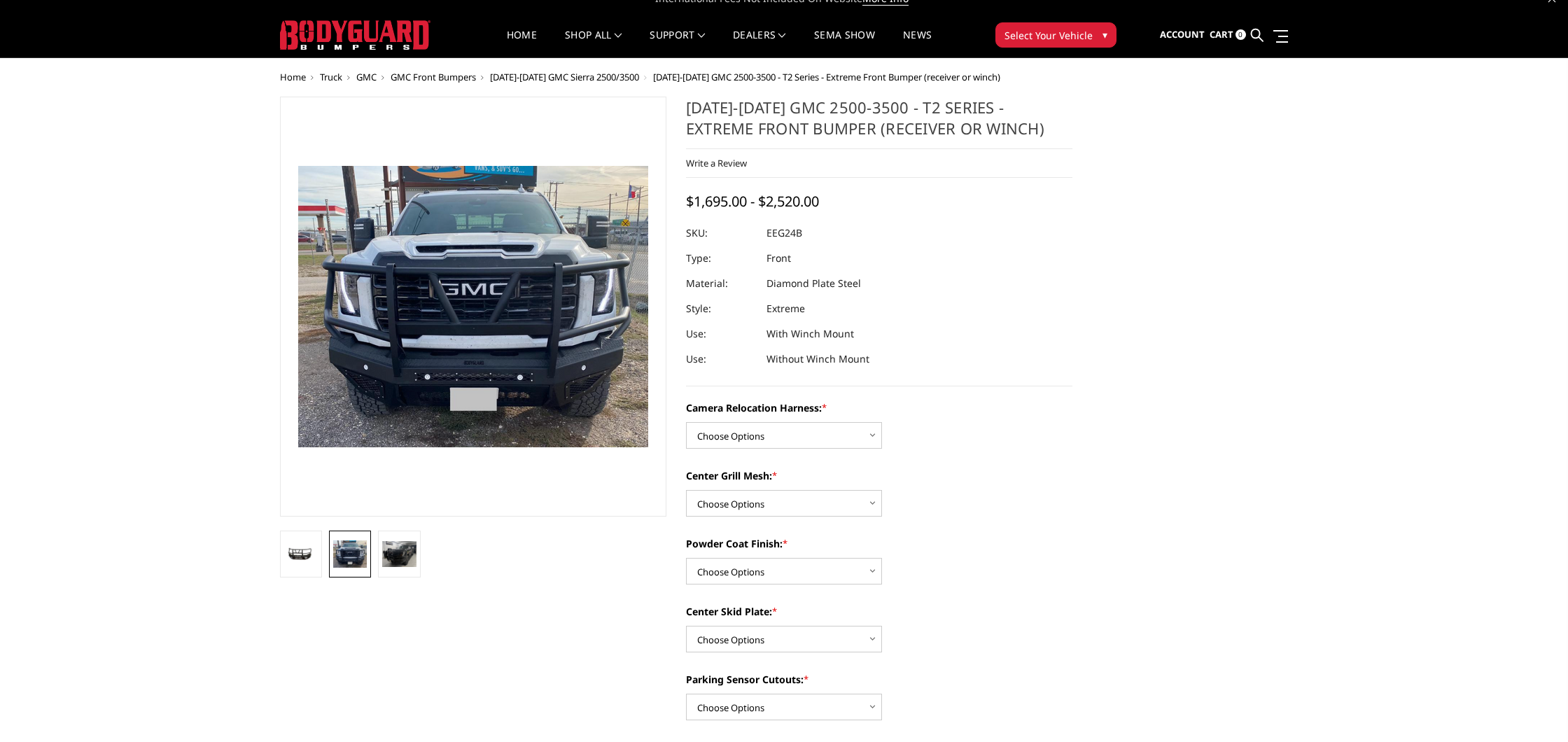
scroll to position [22, 0]
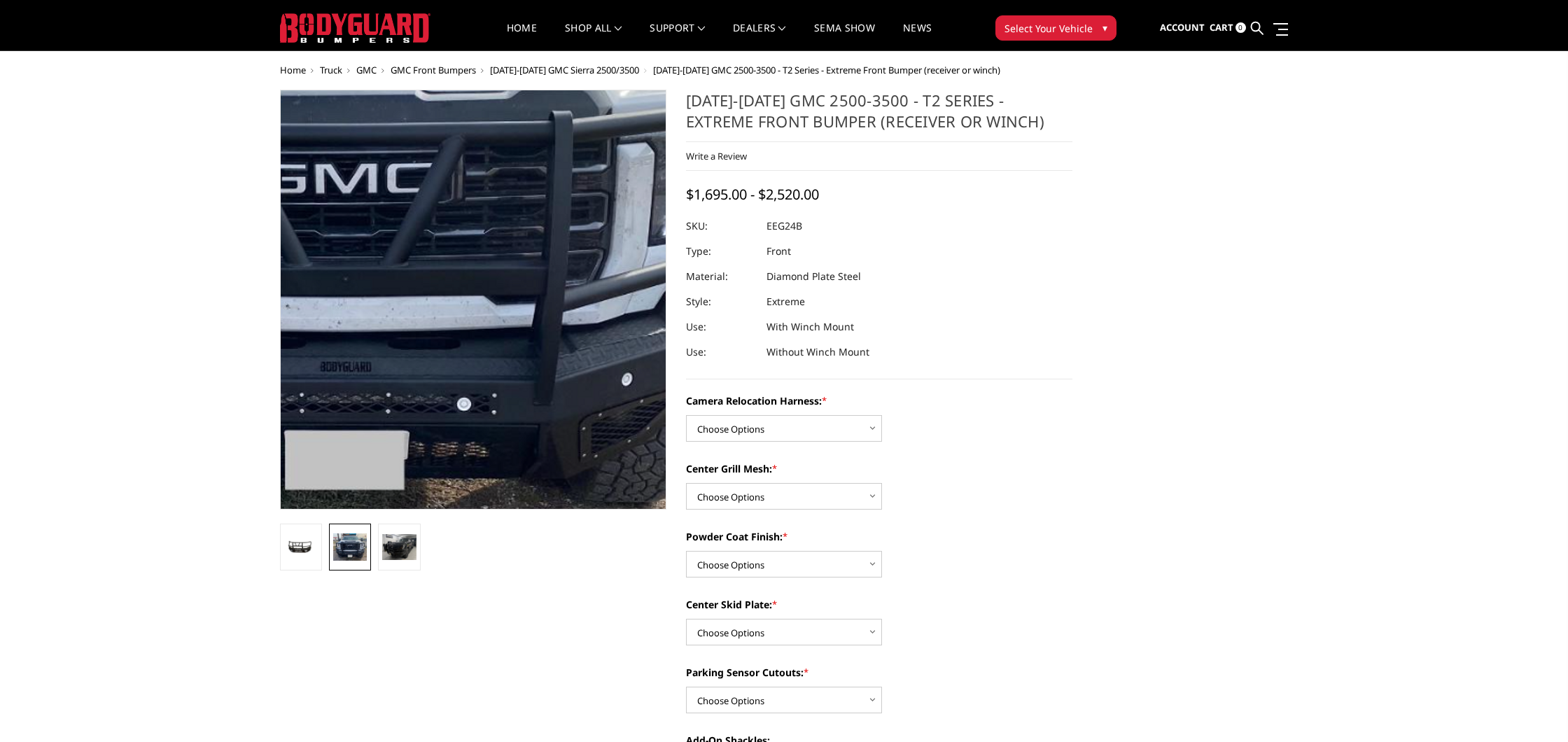
click at [572, 408] on img at bounding box center [344, 222] width 897 height 720
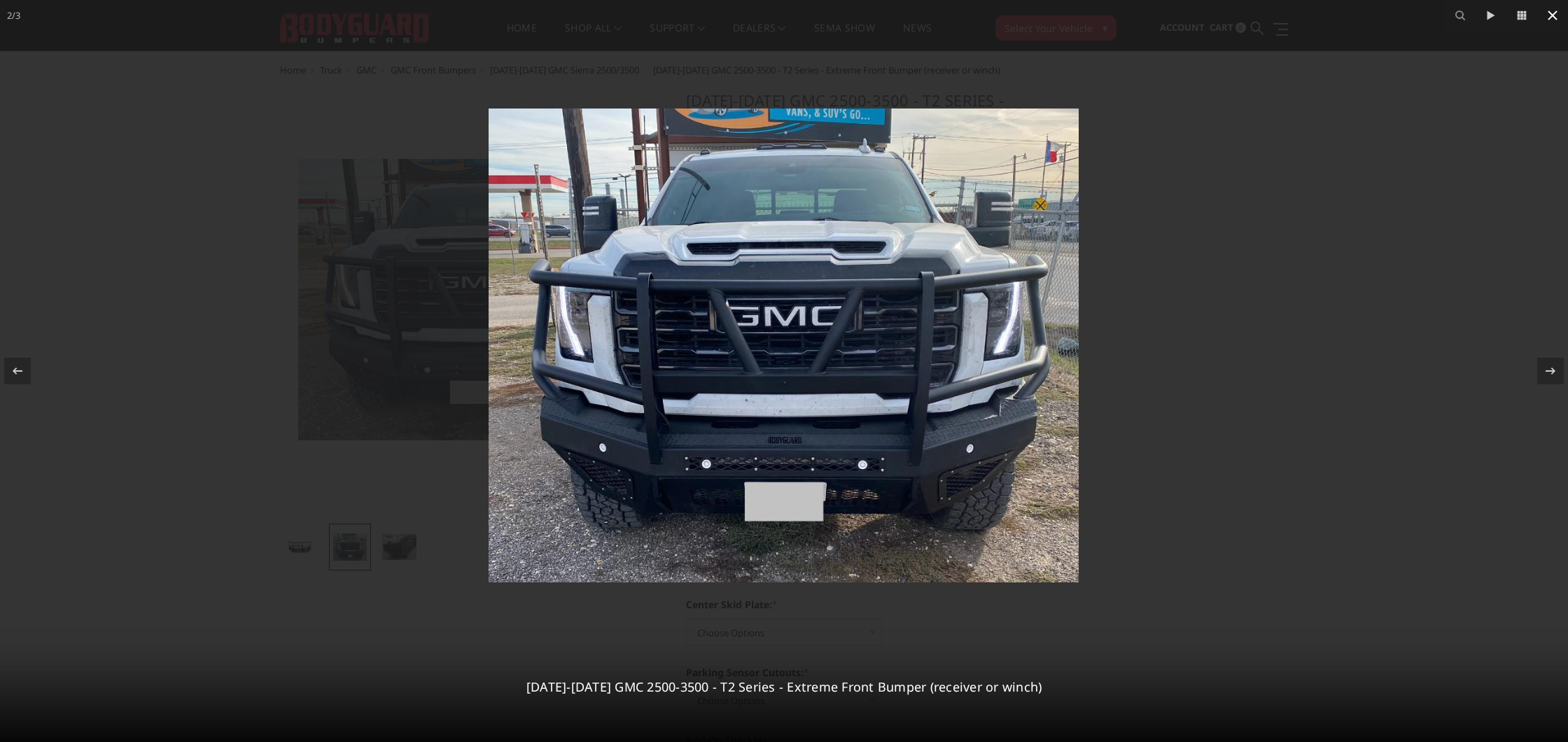
click at [1545, 18] on icon at bounding box center [1553, 15] width 17 height 17
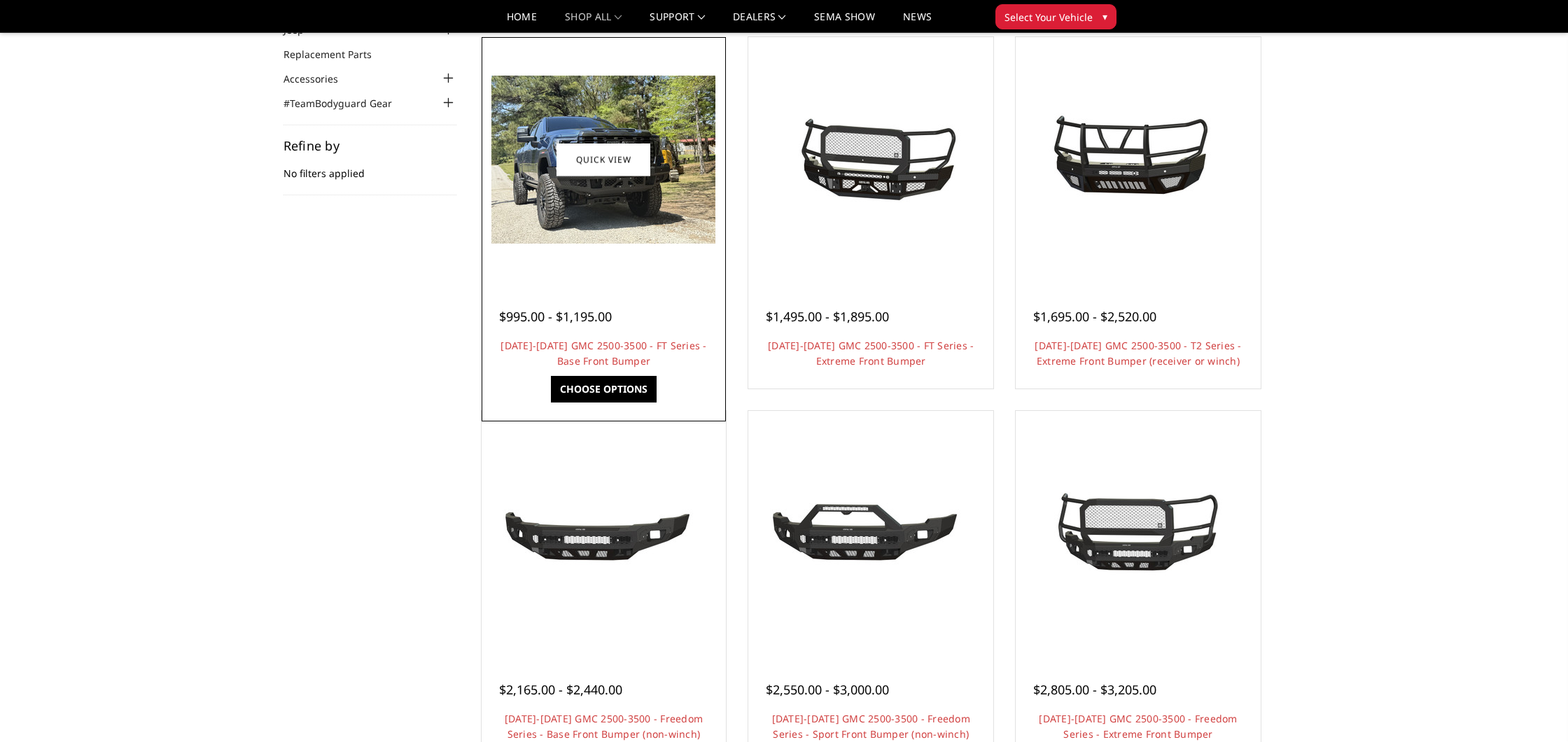
scroll to position [94, 0]
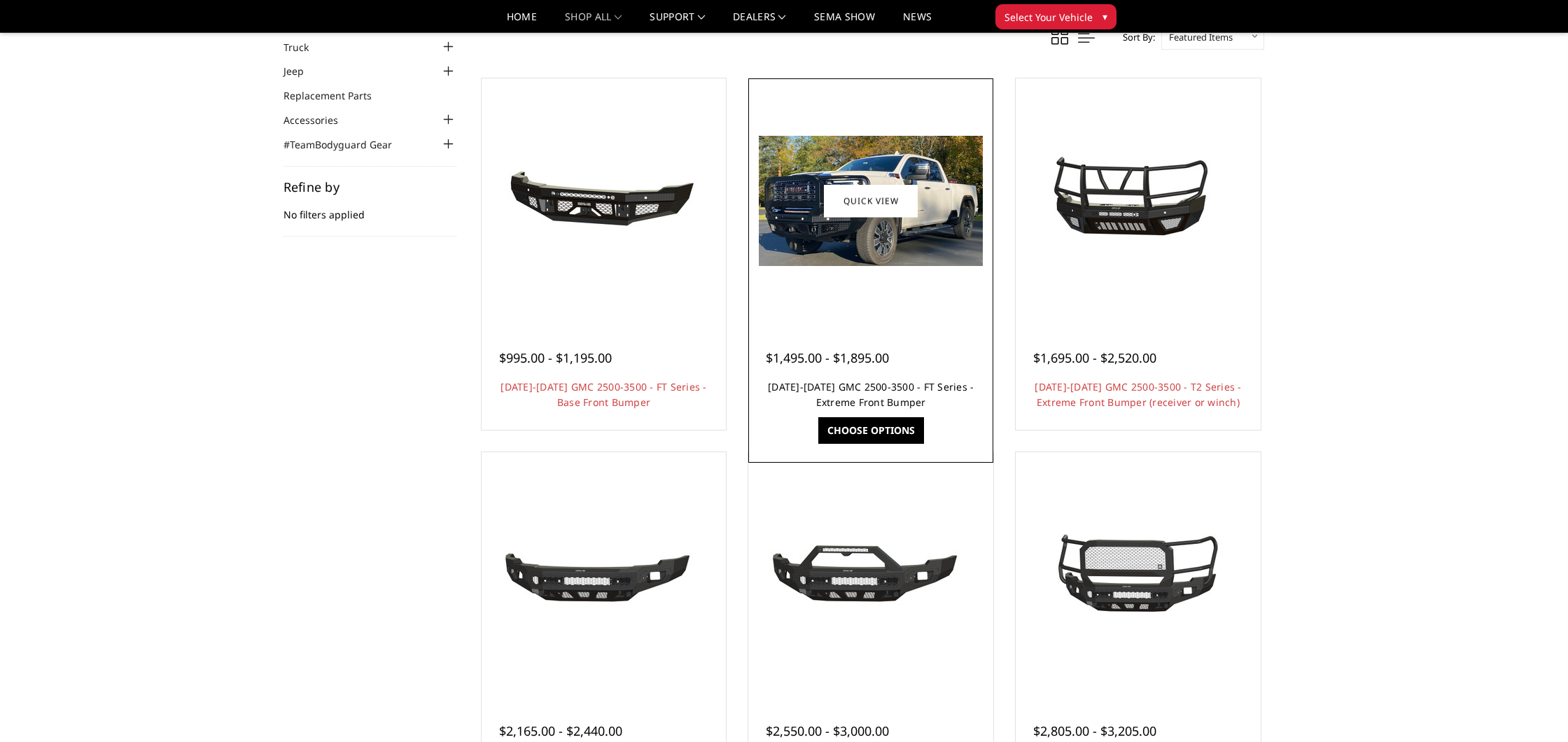
click at [858, 392] on link "[DATE]-[DATE] GMC 2500-3500 - FT Series - Extreme Front Bumper" at bounding box center [871, 394] width 206 height 28
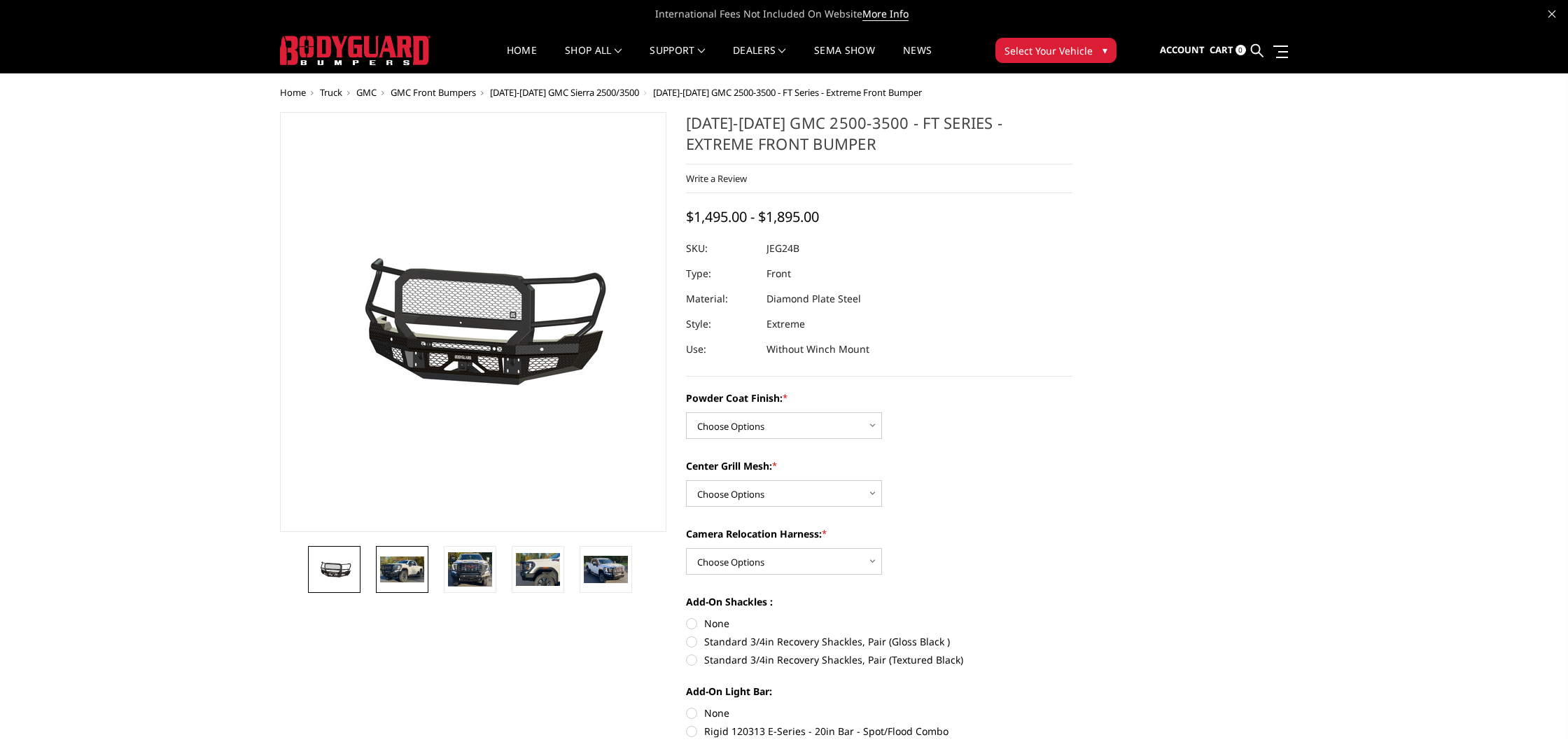
click at [400, 568] on img at bounding box center [402, 568] width 44 height 26
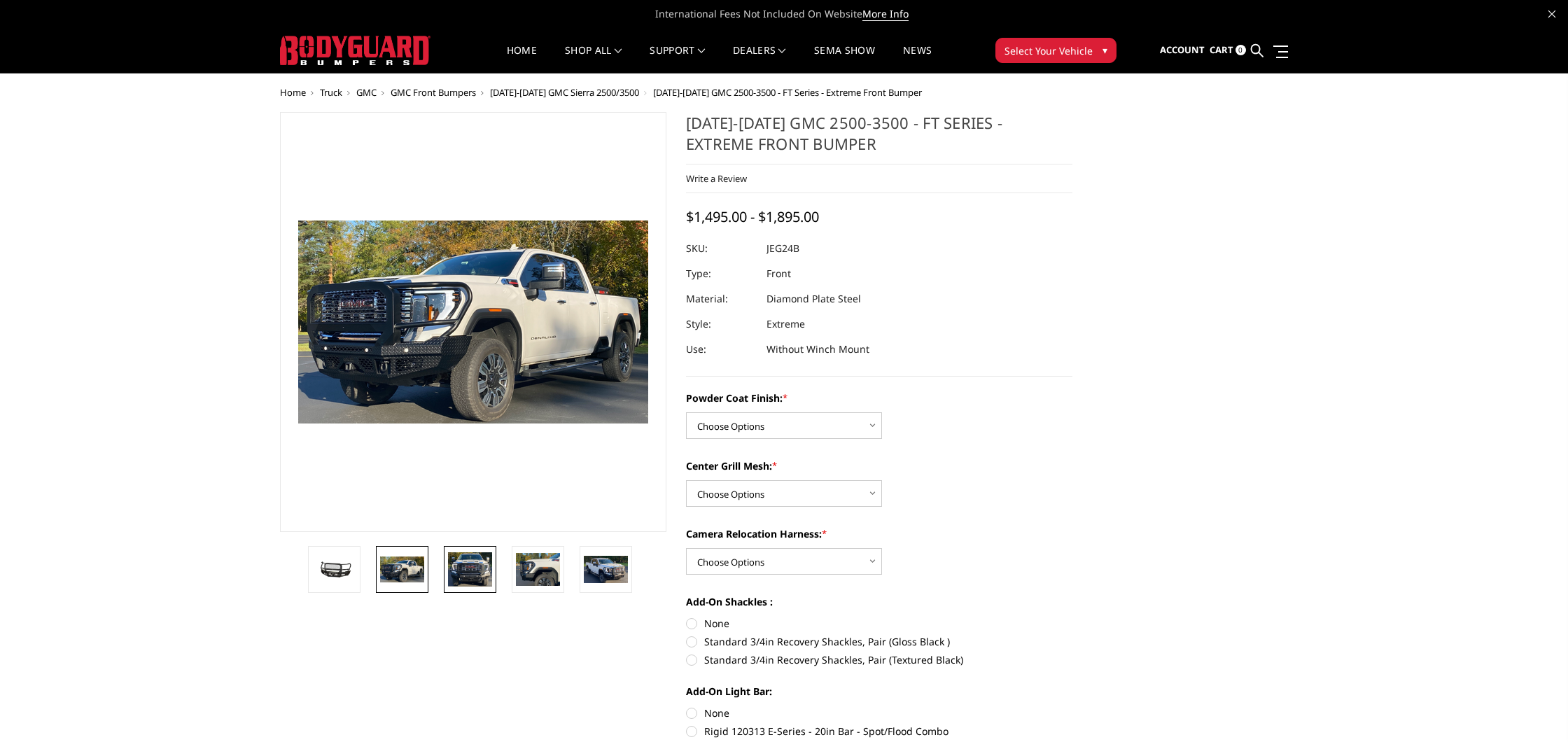
click at [477, 565] on img at bounding box center [470, 570] width 44 height 35
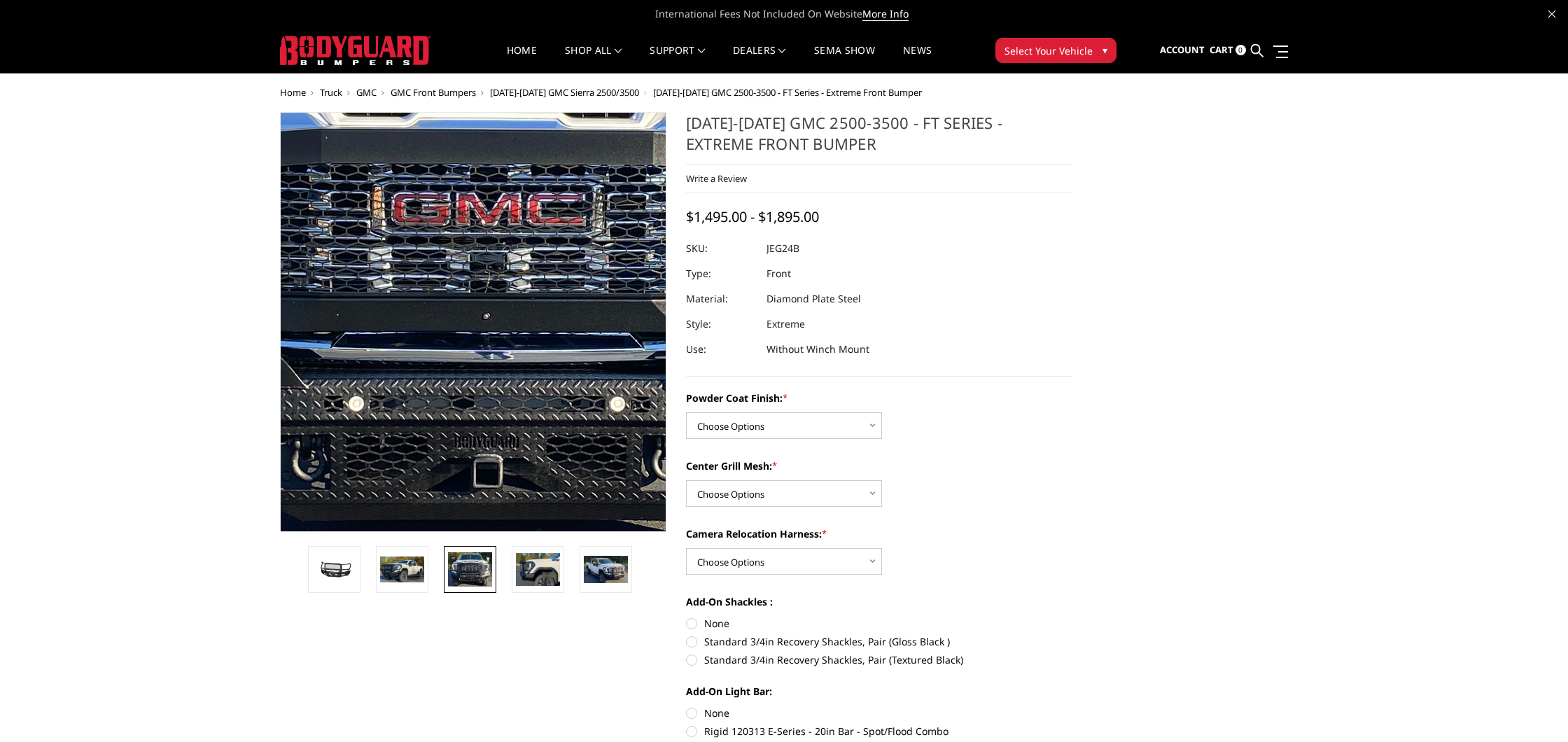
click at [470, 401] on img at bounding box center [476, 266] width 897 height 707
